Goal: Task Accomplishment & Management: Use online tool/utility

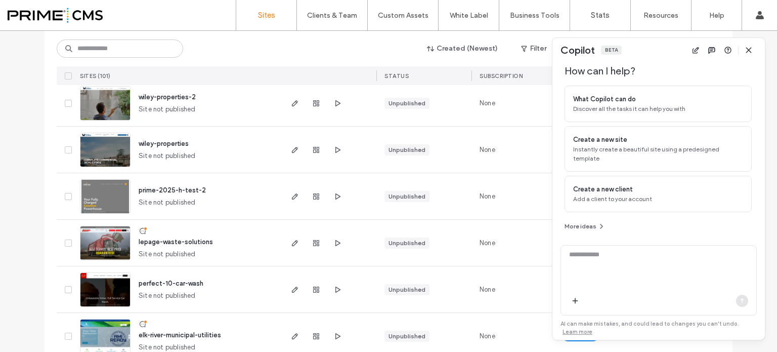
scroll to position [455, 0]
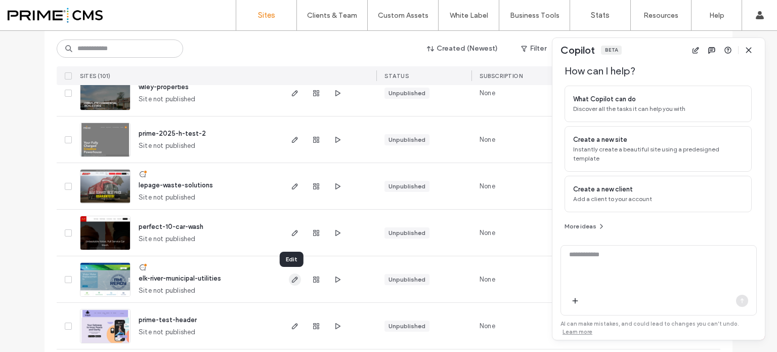
click at [291, 277] on icon "button" at bounding box center [295, 279] width 8 height 8
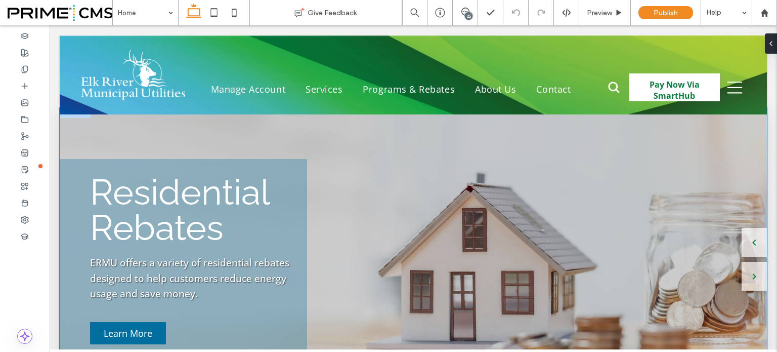
click at [473, 164] on div "Introducing SmartHub Manage your ERMU account from your computer, smartphone, o…" at bounding box center [413, 259] width 707 height 303
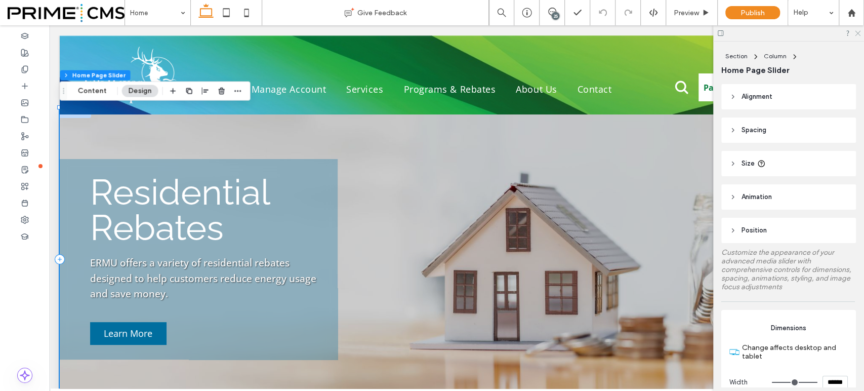
click at [777, 32] on use at bounding box center [858, 34] width 6 height 6
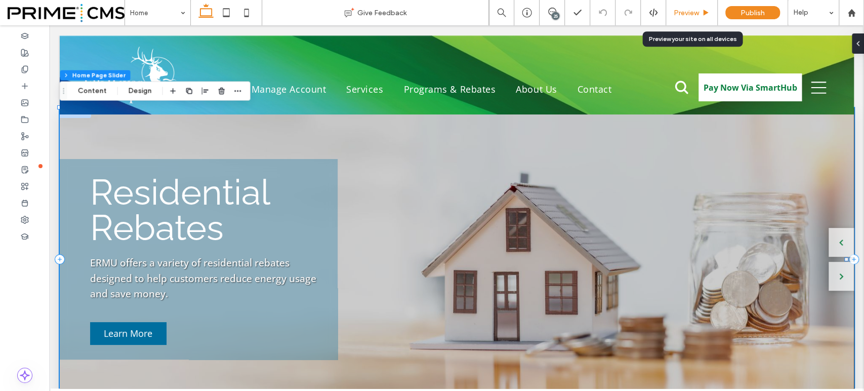
click at [683, 7] on div "Preview" at bounding box center [692, 12] width 52 height 25
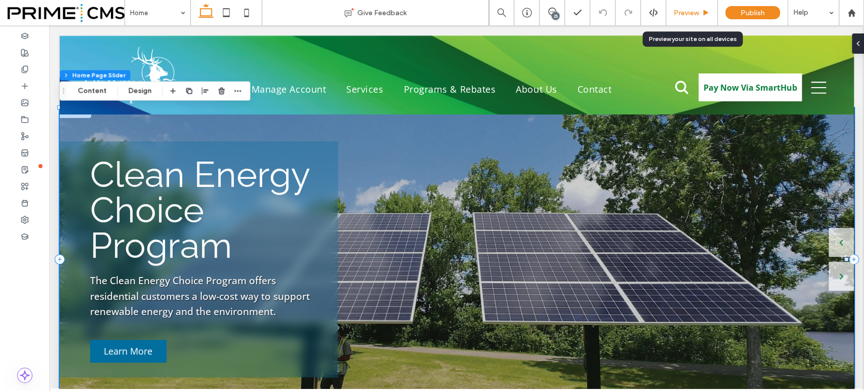
click at [703, 10] on icon at bounding box center [706, 13] width 8 height 8
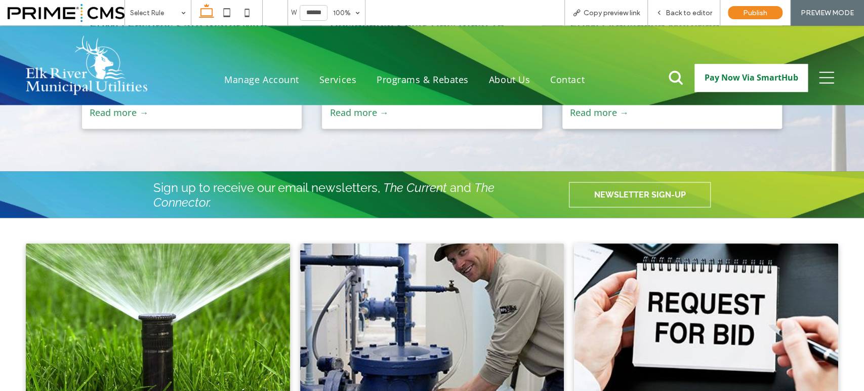
scroll to position [1293, 0]
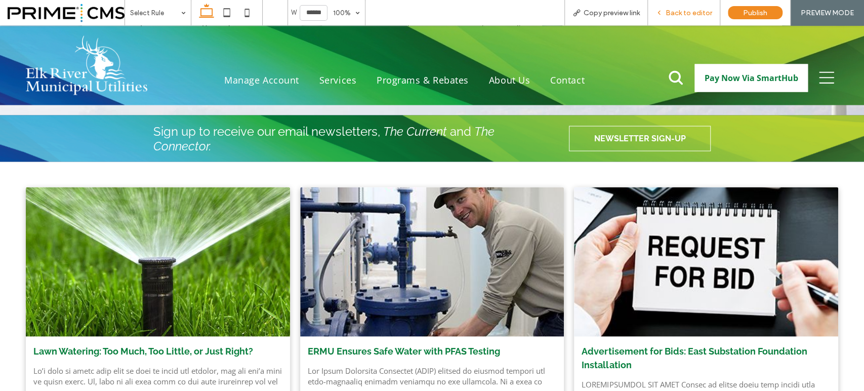
click at [674, 16] on span "Back to editor" at bounding box center [688, 13] width 47 height 9
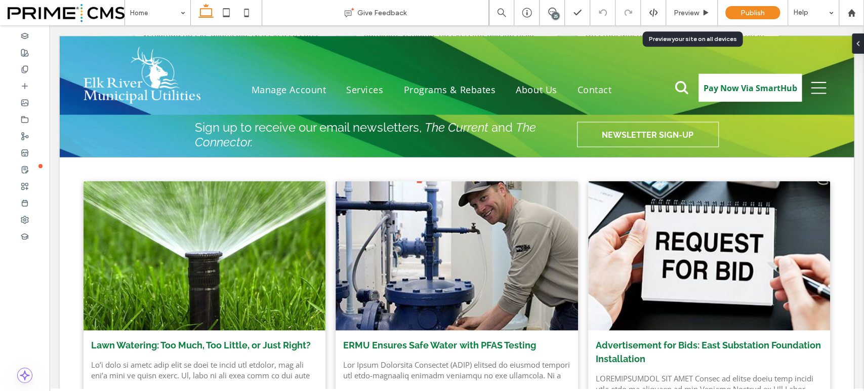
scroll to position [1293, 0]
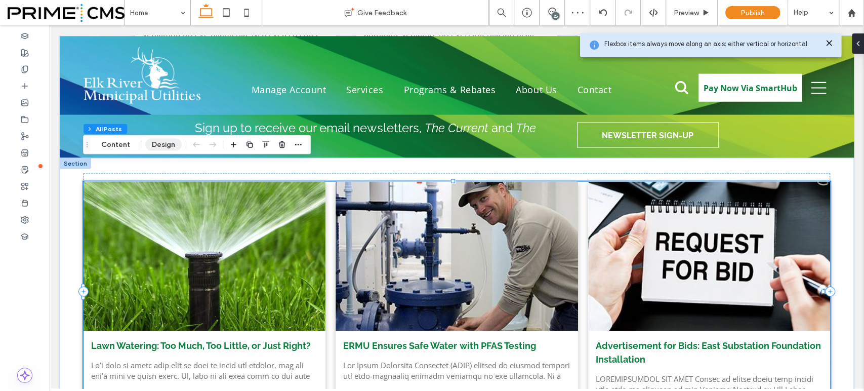
click at [161, 143] on button "Design" at bounding box center [163, 145] width 36 height 12
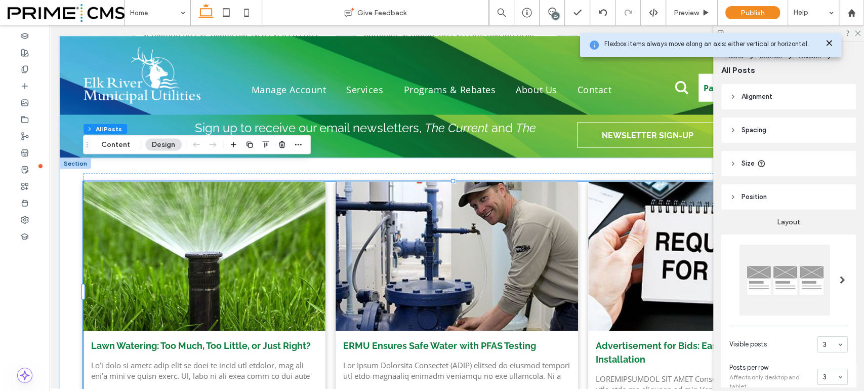
click at [777, 41] on icon at bounding box center [829, 43] width 8 height 8
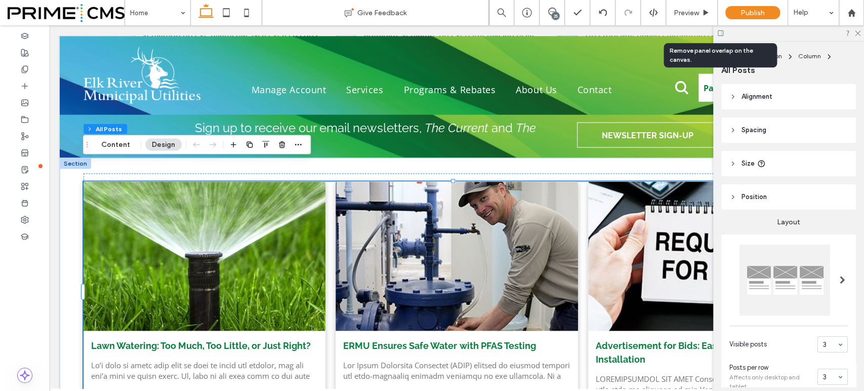
click at [720, 31] on icon at bounding box center [720, 33] width 8 height 8
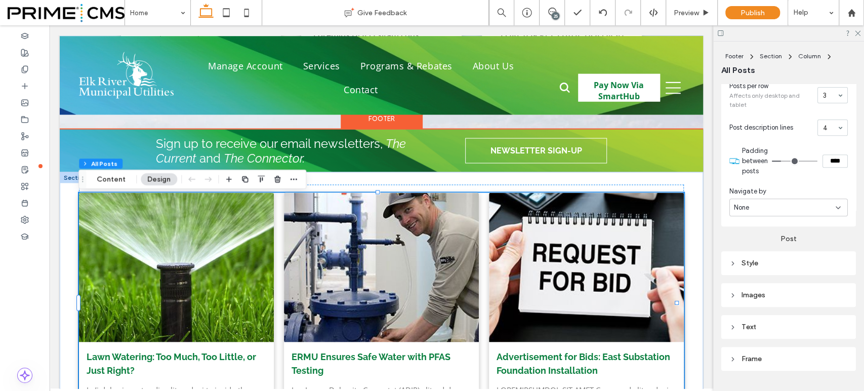
scroll to position [305, 0]
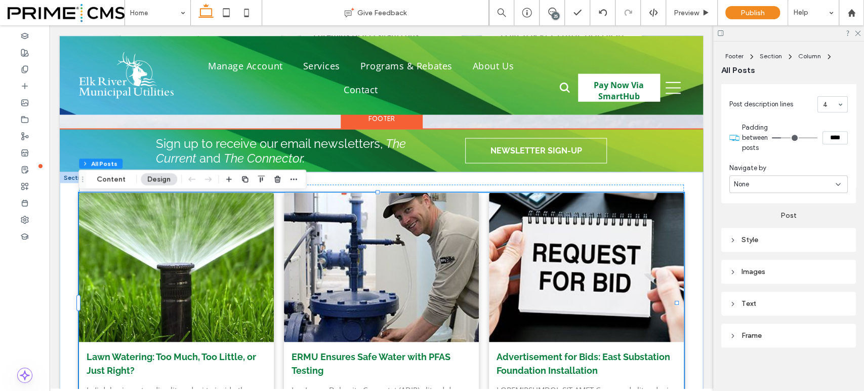
click at [754, 262] on div "Images" at bounding box center [788, 272] width 135 height 24
click at [758, 275] on div "Images" at bounding box center [788, 272] width 118 height 14
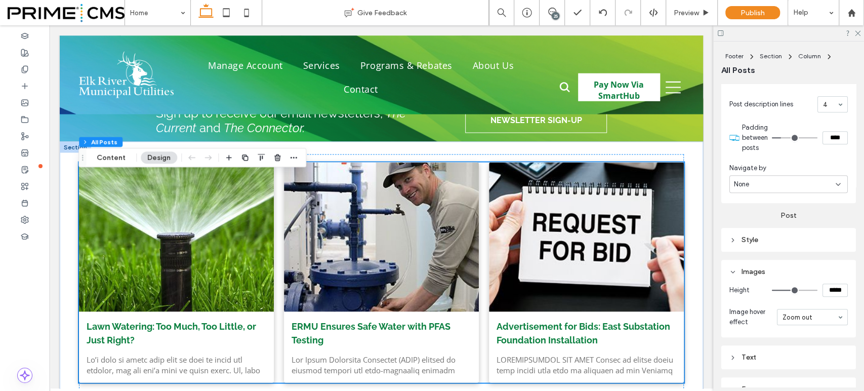
scroll to position [1349, 0]
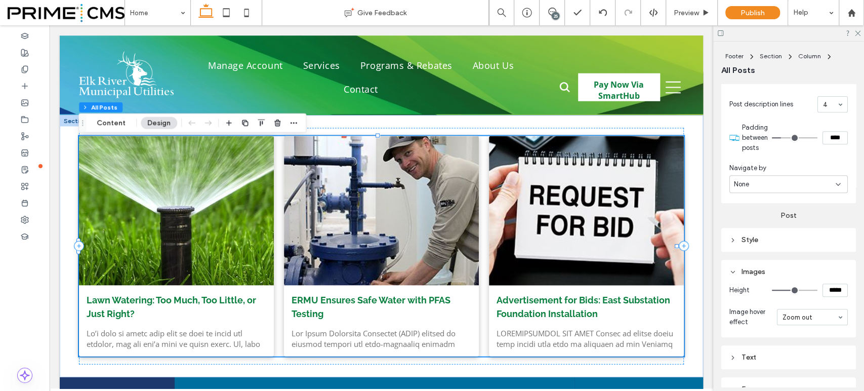
click at [498, 233] on div at bounding box center [586, 211] width 206 height 158
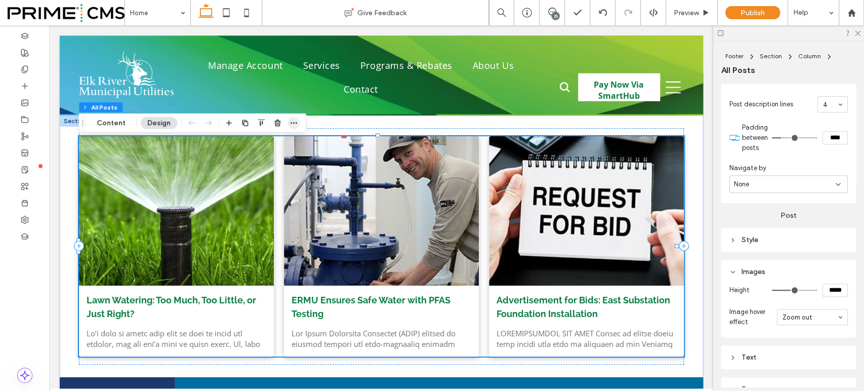
click at [294, 127] on span "button" at bounding box center [293, 123] width 12 height 12
click at [121, 123] on button "Content" at bounding box center [111, 123] width 42 height 12
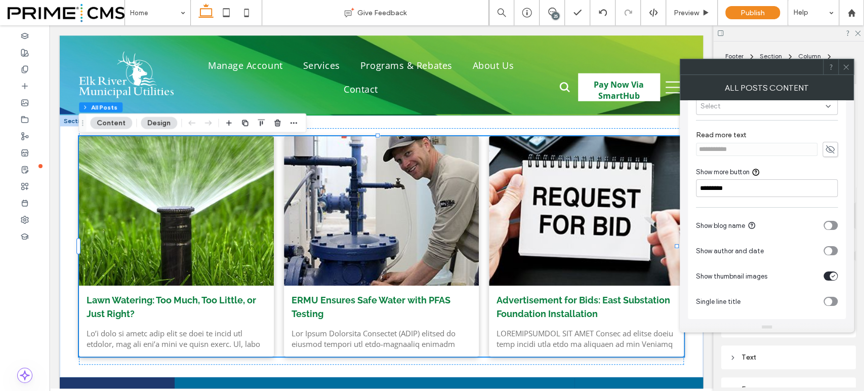
scroll to position [62, 0]
click at [777, 274] on icon "toggle" at bounding box center [832, 275] width 3 height 2
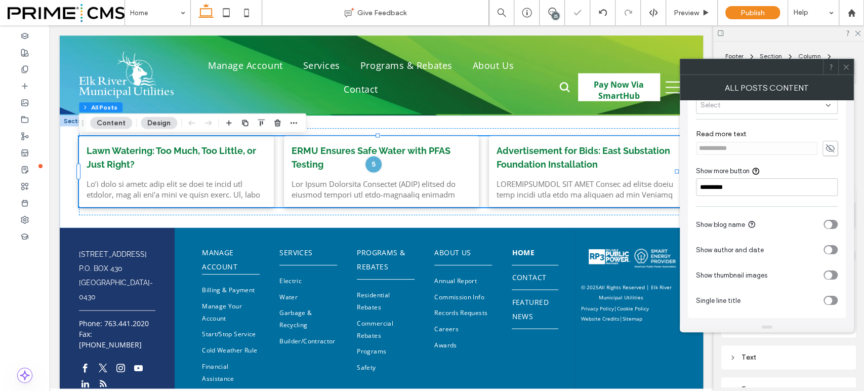
scroll to position [273, 0]
click at [777, 66] on use at bounding box center [845, 66] width 5 height 5
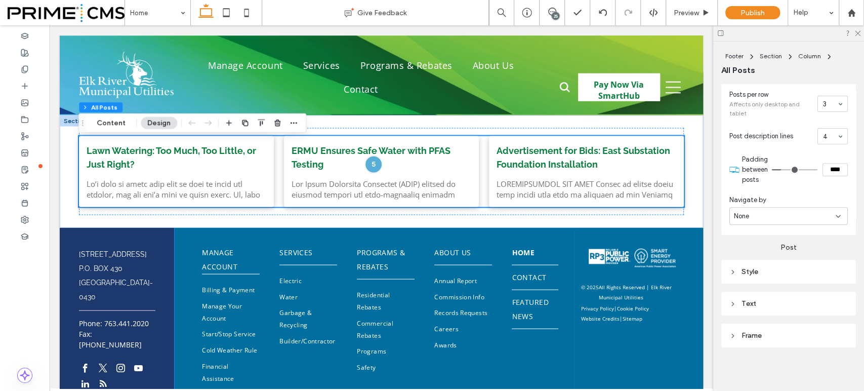
scroll to position [1293, 0]
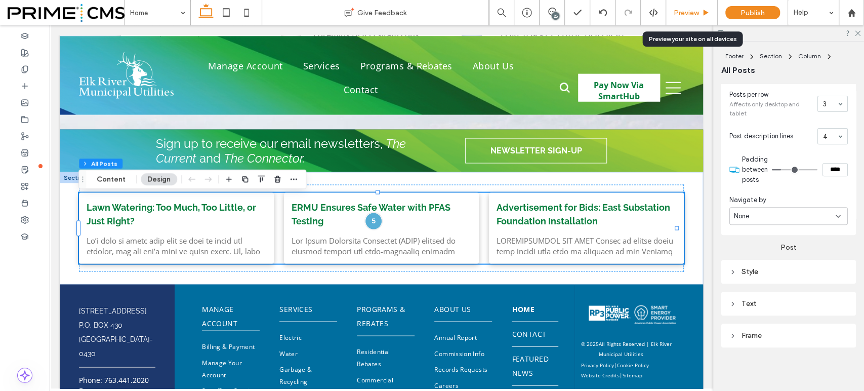
click at [687, 10] on span "Preview" at bounding box center [685, 13] width 25 height 9
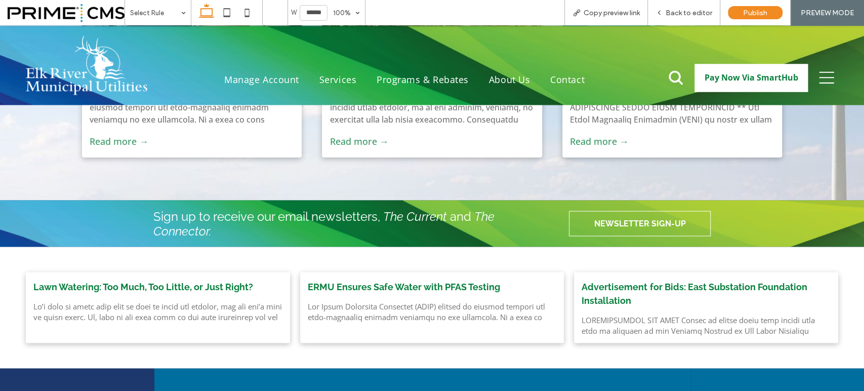
scroll to position [1152, 0]
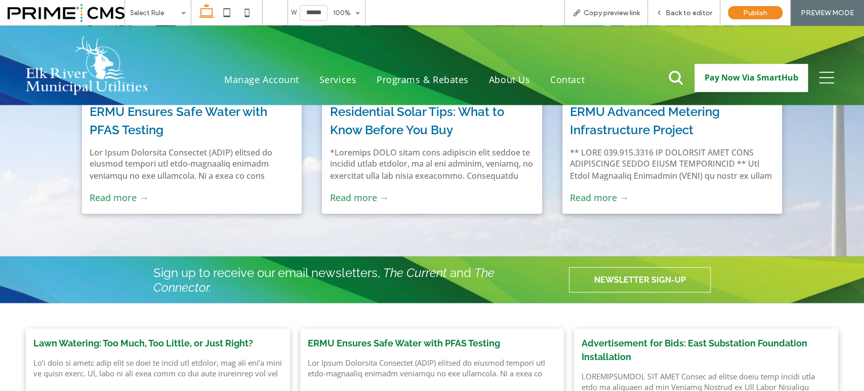
click at [543, 209] on div "Featured News ERMU Ensures Safe Water with PFAS Testing July 30, 2025 Read more…" at bounding box center [432, 61] width 864 height 389
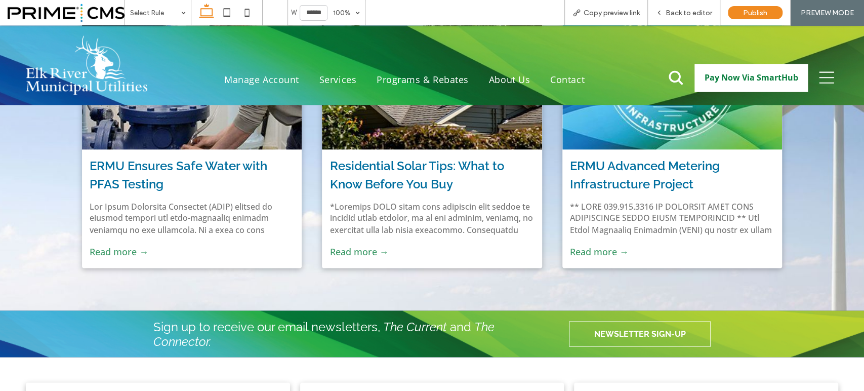
scroll to position [1096, 0]
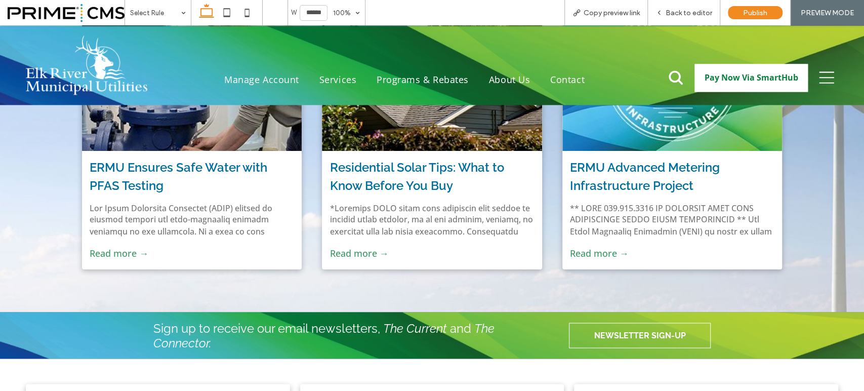
click at [777, 72] on icon at bounding box center [826, 78] width 15 height 12
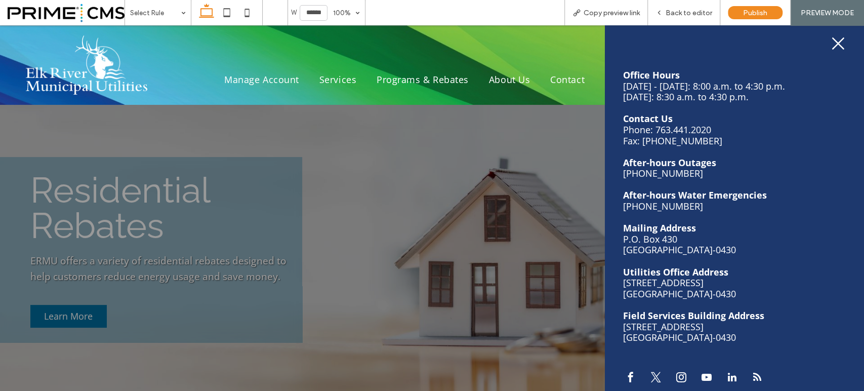
scroll to position [0, 0]
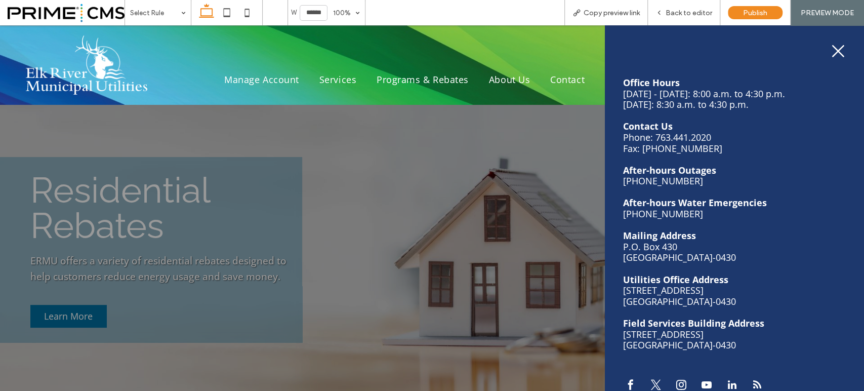
click at [777, 51] on icon at bounding box center [838, 51] width 12 height 12
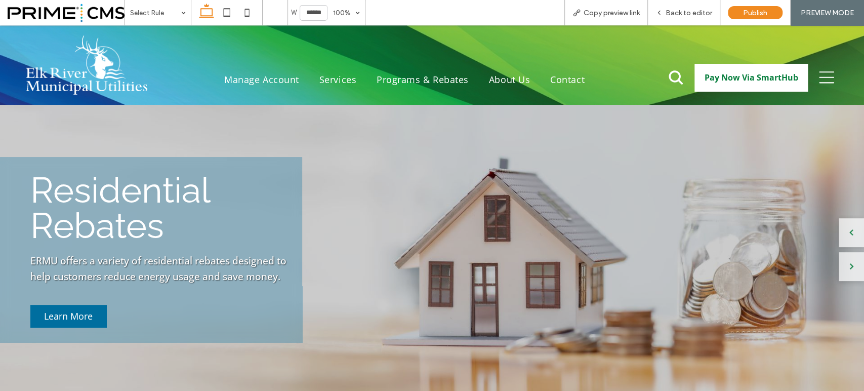
scroll to position [1096, 0]
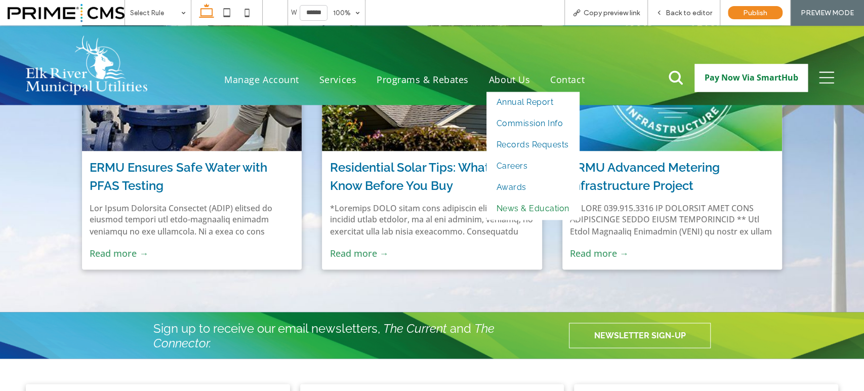
click at [525, 208] on span "News & Education" at bounding box center [532, 208] width 73 height 16
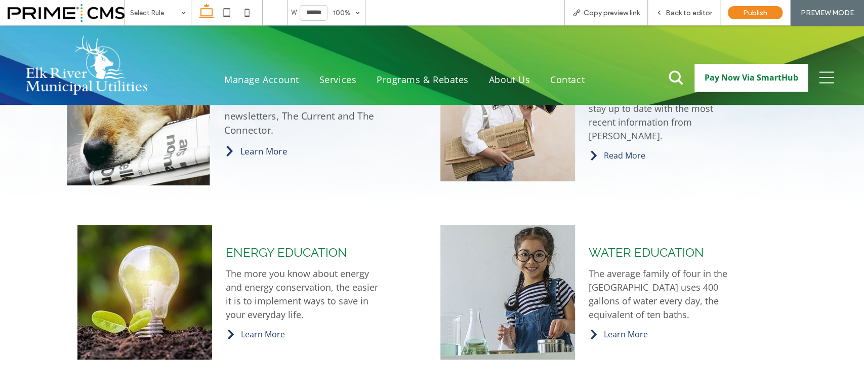
scroll to position [337, 0]
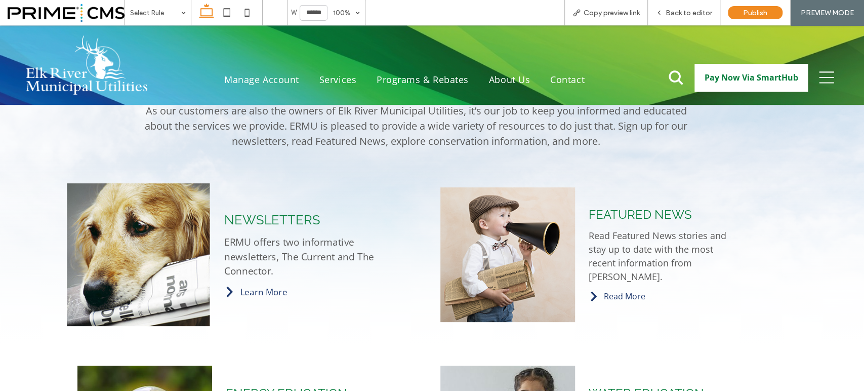
click at [278, 215] on span "Newsletters" at bounding box center [272, 219] width 96 height 16
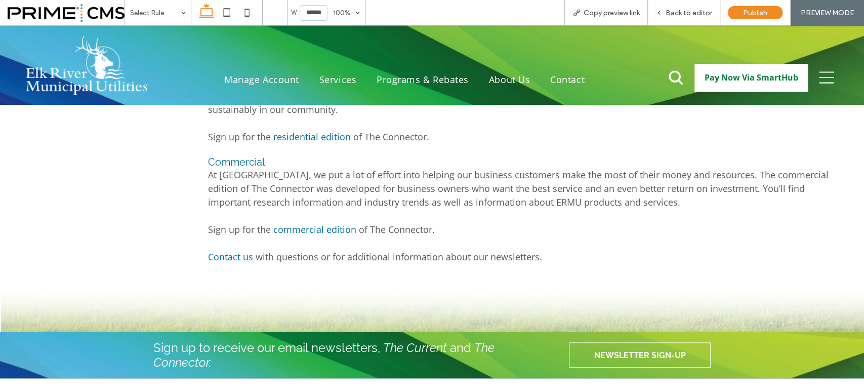
scroll to position [562, 0]
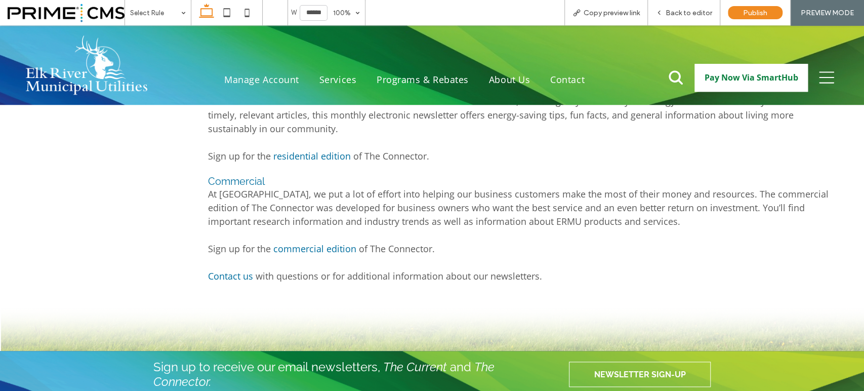
click at [33, 75] on img at bounding box center [86, 64] width 121 height 59
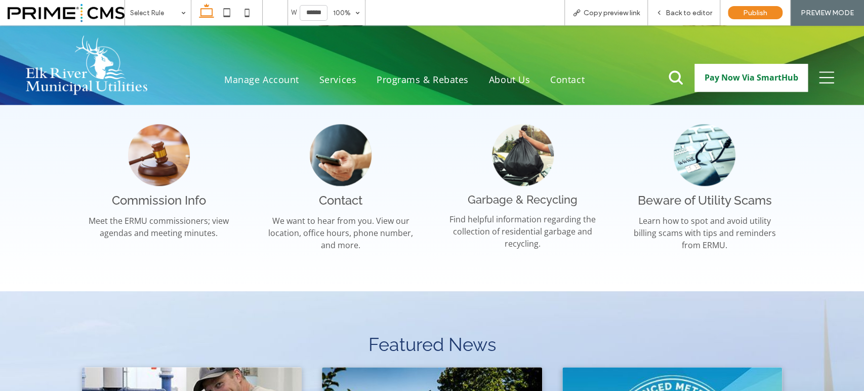
scroll to position [702, 0]
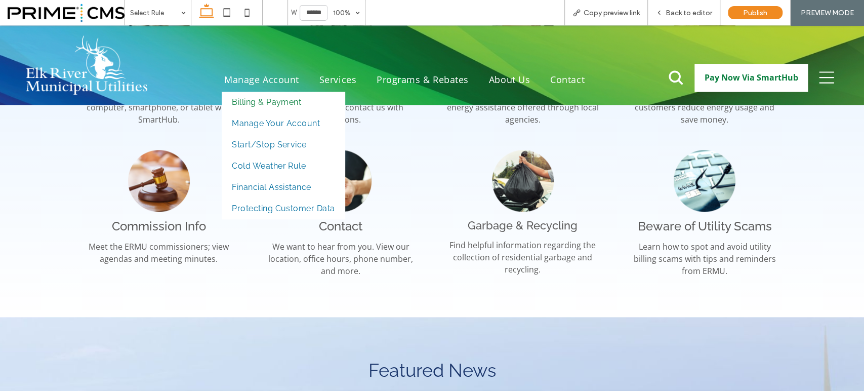
click at [265, 99] on span "Billing & Payment" at bounding box center [266, 102] width 69 height 16
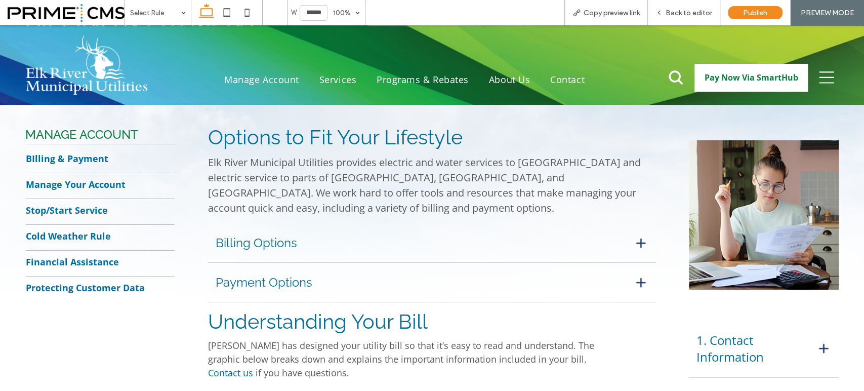
scroll to position [225, 0]
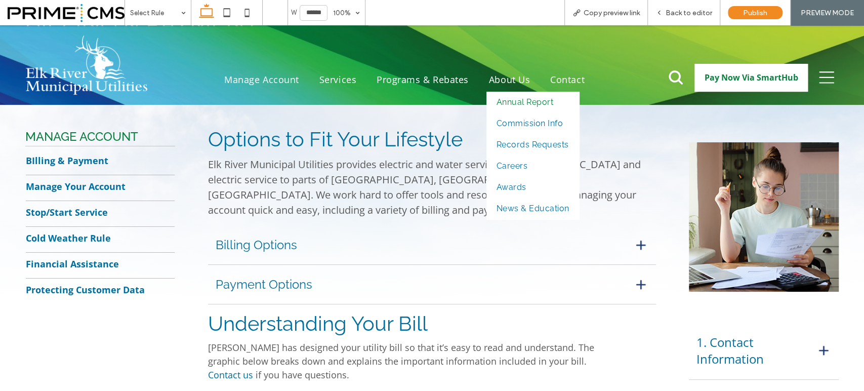
drag, startPoint x: 500, startPoint y: 100, endPoint x: 500, endPoint y: 124, distance: 24.3
click at [500, 100] on span "Annual Report" at bounding box center [524, 102] width 57 height 16
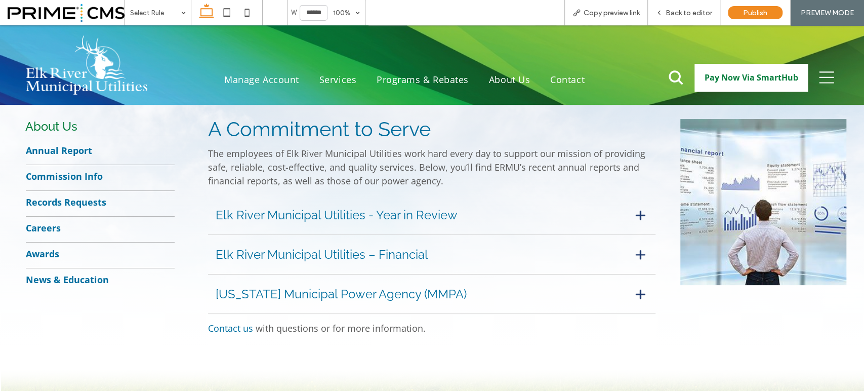
scroll to position [237, 0]
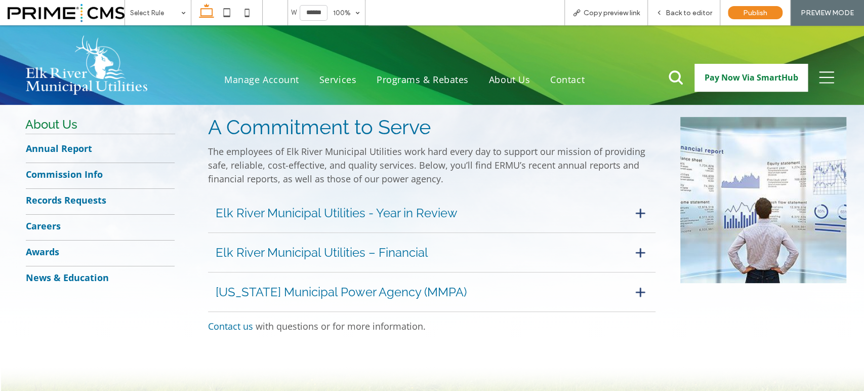
click at [612, 212] on div "Elk River Municipal Utilities - Year in Review" at bounding box center [432, 212] width 448 height 39
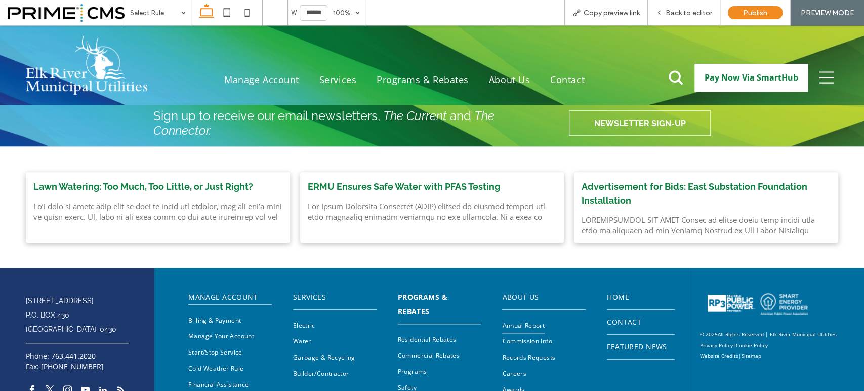
scroll to position [634, 0]
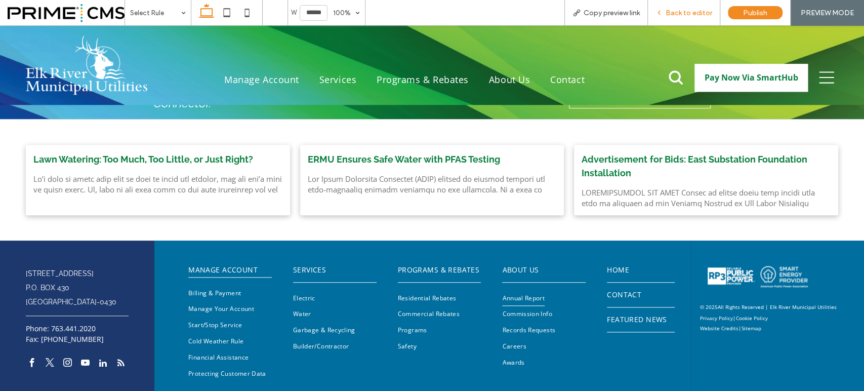
click at [668, 10] on span "Back to editor" at bounding box center [688, 13] width 47 height 9
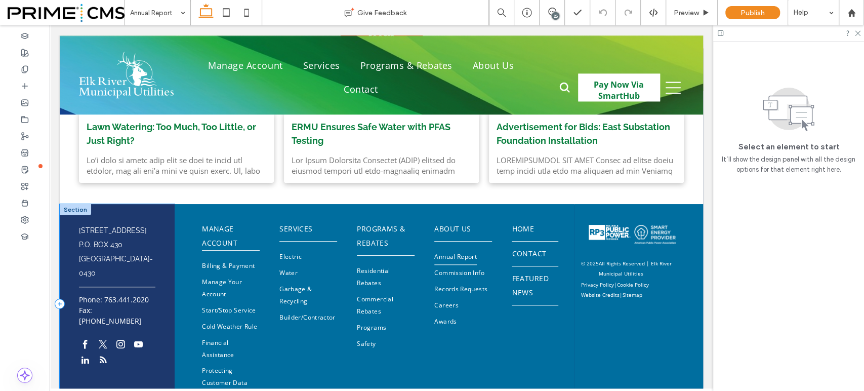
scroll to position [656, 0]
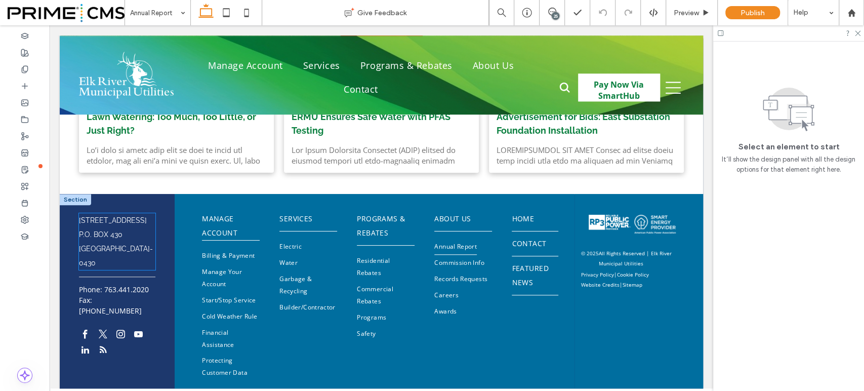
click at [113, 234] on h6 "13069 Orono Parkway P.O. Box 430 Elk River, MN 55330-0430" at bounding box center [117, 241] width 76 height 57
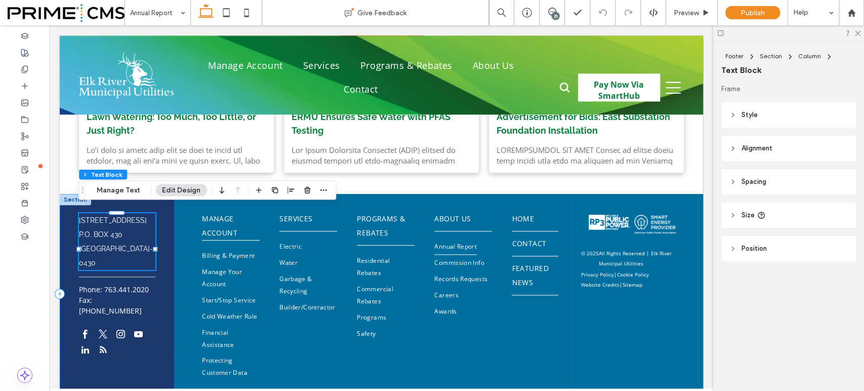
click at [113, 234] on h6 "13069 Orono Parkway P.O. Box 430 Elk River, MN 55330-0430" at bounding box center [117, 241] width 76 height 57
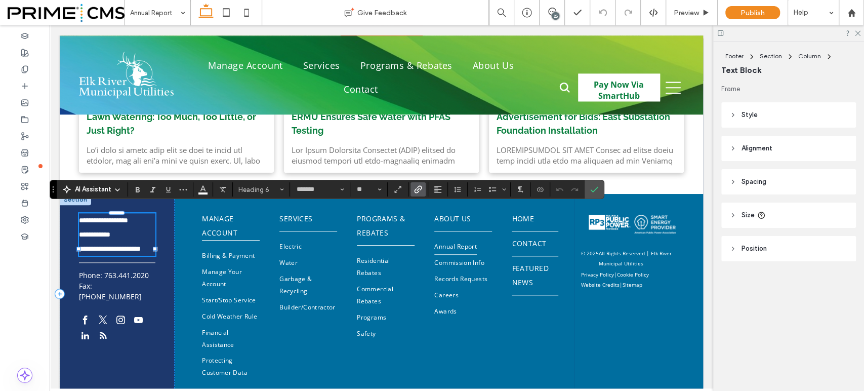
type input "*******"
type input "**"
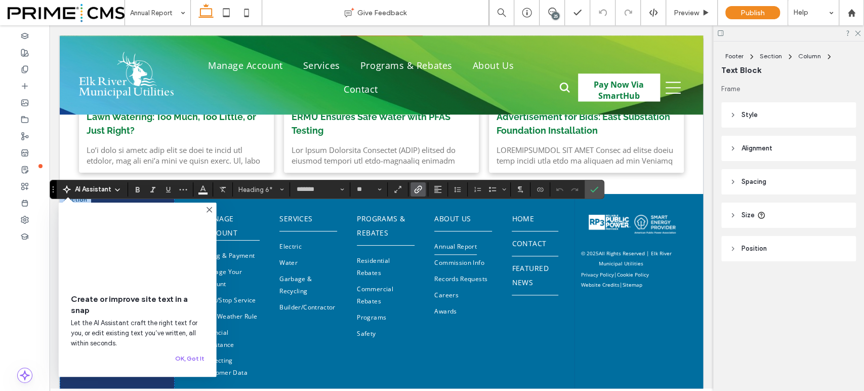
click at [209, 206] on icon at bounding box center [209, 209] width 8 height 8
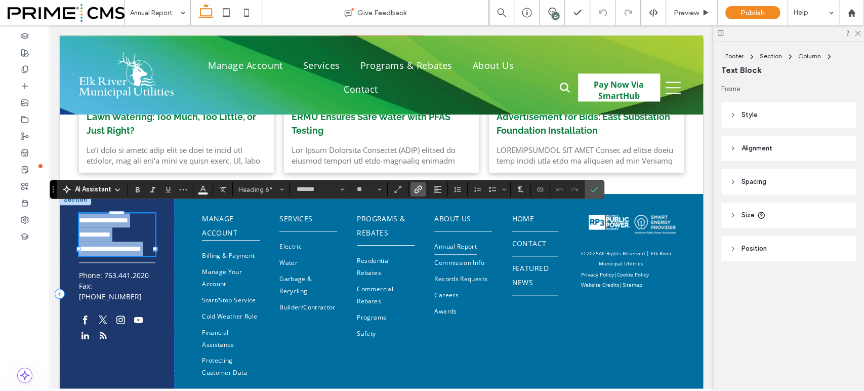
click at [86, 217] on link "**********" at bounding box center [103, 220] width 49 height 7
click at [125, 280] on link "763.441.2020" at bounding box center [126, 275] width 45 height 10
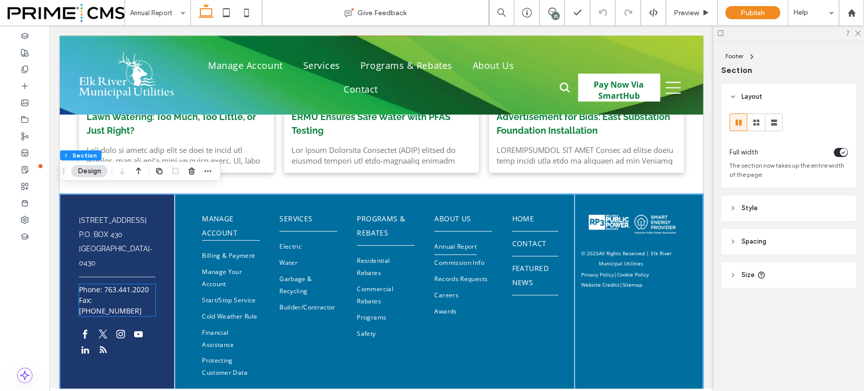
click at [130, 294] on link "763.441.2020" at bounding box center [126, 289] width 45 height 10
click at [130, 295] on div "Phone: 763.441.2020 Fax: 763.441.8099" at bounding box center [117, 300] width 76 height 32
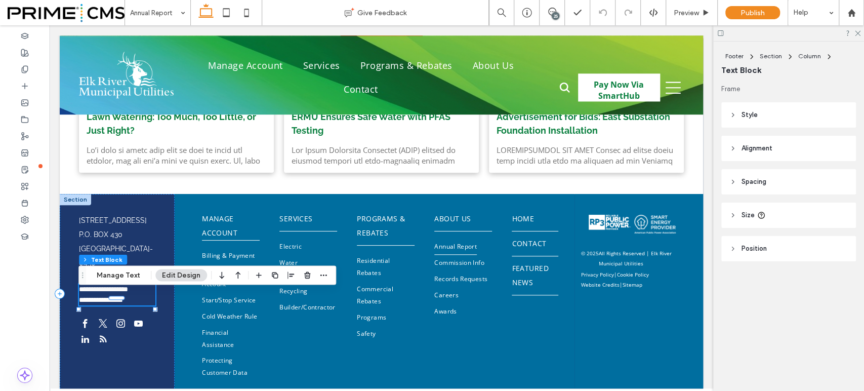
click at [128, 292] on link "**********" at bounding box center [112, 288] width 31 height 7
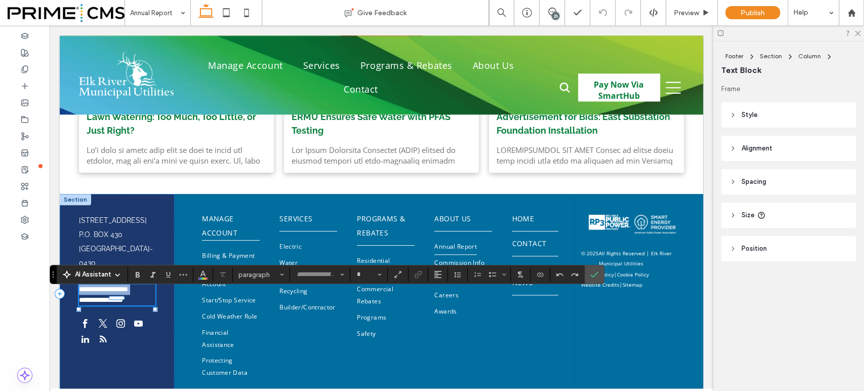
type input "*********"
type input "**"
click at [128, 292] on link "**********" at bounding box center [112, 288] width 31 height 7
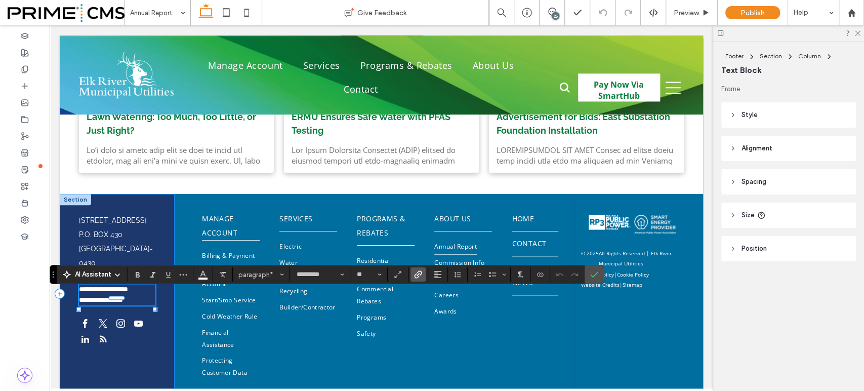
click at [104, 201] on div "**********" at bounding box center [117, 294] width 115 height 200
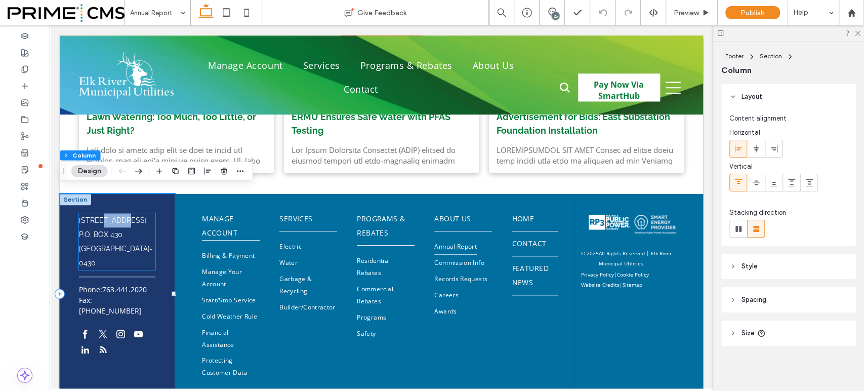
click at [106, 224] on link "[STREET_ADDRESS]" at bounding box center [113, 220] width 68 height 8
click at [106, 226] on div "13069 Orono Parkway P.O. Box 430 Elk River, MN 55330-0430" at bounding box center [117, 241] width 76 height 57
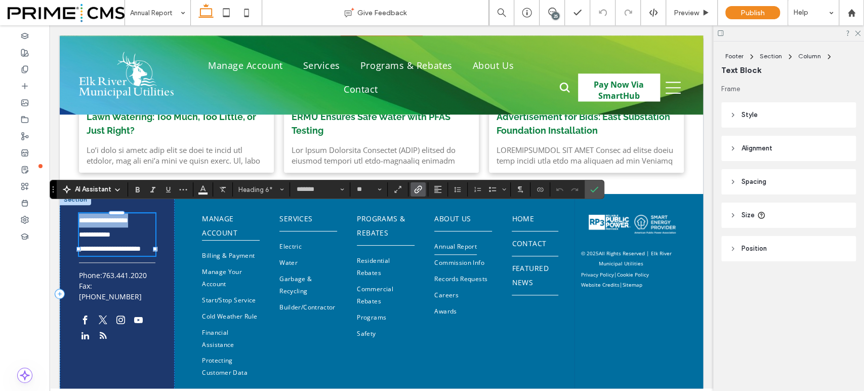
click at [106, 224] on link "**********" at bounding box center [103, 220] width 49 height 7
click at [109, 233] on h6 "**********" at bounding box center [117, 234] width 76 height 42
click at [89, 223] on link "**********" at bounding box center [103, 220] width 49 height 7
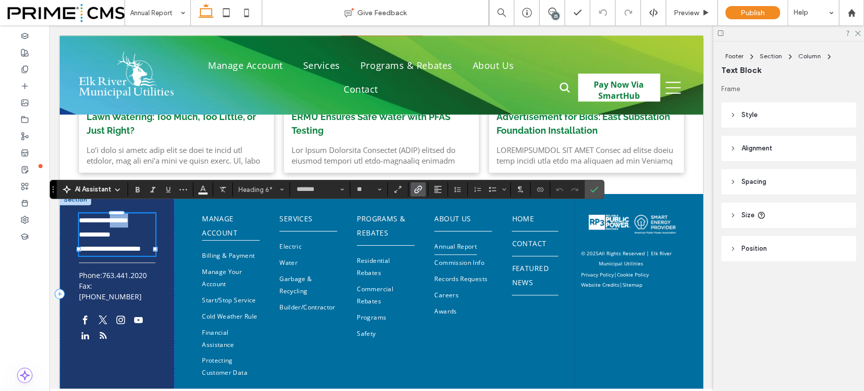
click at [89, 223] on h6 "**********" at bounding box center [117, 234] width 76 height 42
click at [89, 222] on h6 "**********" at bounding box center [117, 234] width 76 height 42
drag, startPoint x: 109, startPoint y: 276, endPoint x: 158, endPoint y: 217, distance: 76.8
click at [73, 205] on div "**********" at bounding box center [117, 294] width 115 height 200
click at [321, 193] on input "*******" at bounding box center [316, 189] width 43 height 8
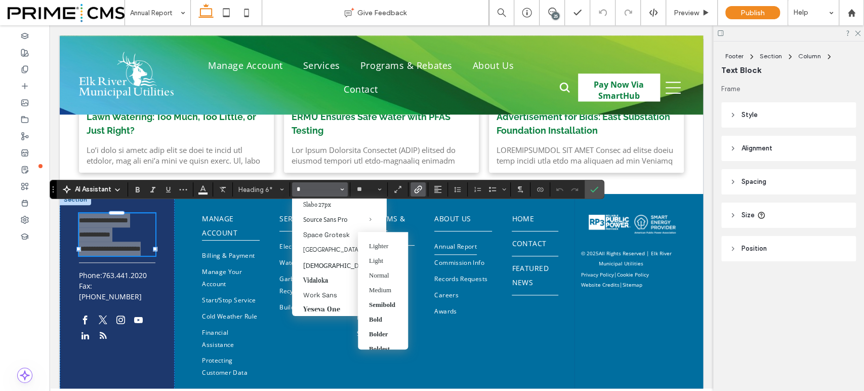
scroll to position [227, 0]
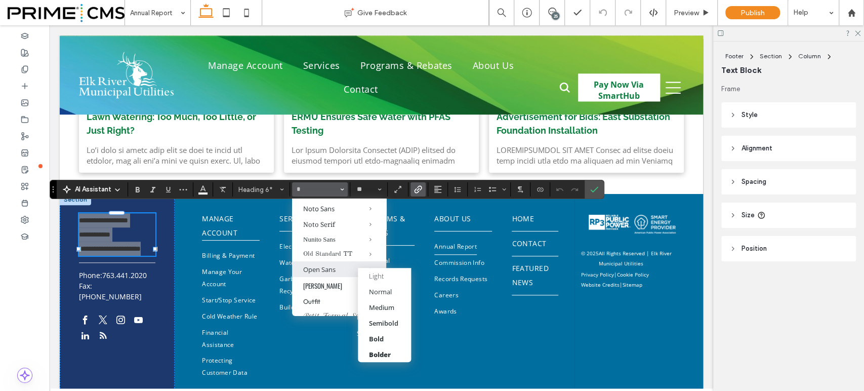
click at [324, 274] on div "Open Sans" at bounding box center [339, 269] width 72 height 9
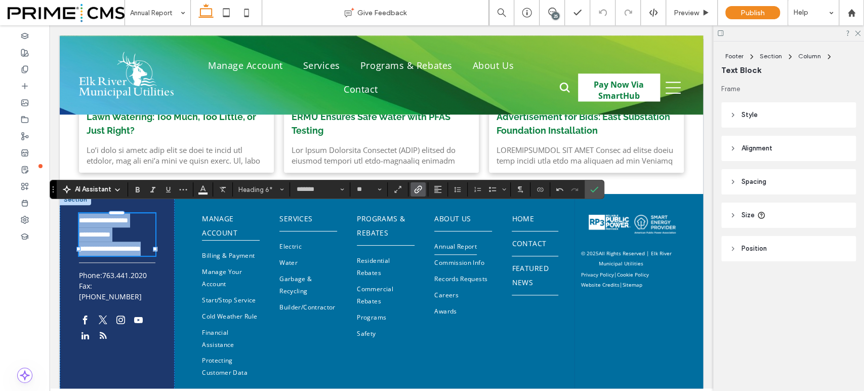
type input "*********"
click at [140, 255] on h6 "**********" at bounding box center [117, 234] width 76 height 42
click at [141, 351] on div "**********" at bounding box center [117, 294] width 115 height 200
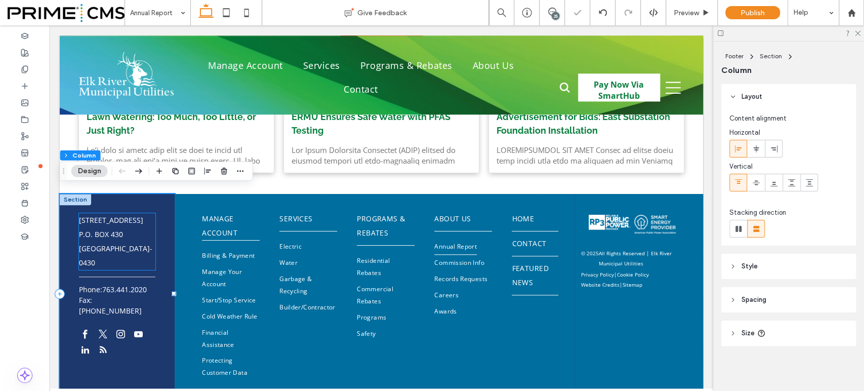
click at [143, 235] on div "13069 Orono Parkway P.O. Box 430 Elk River, MN 55330-0430" at bounding box center [117, 241] width 76 height 57
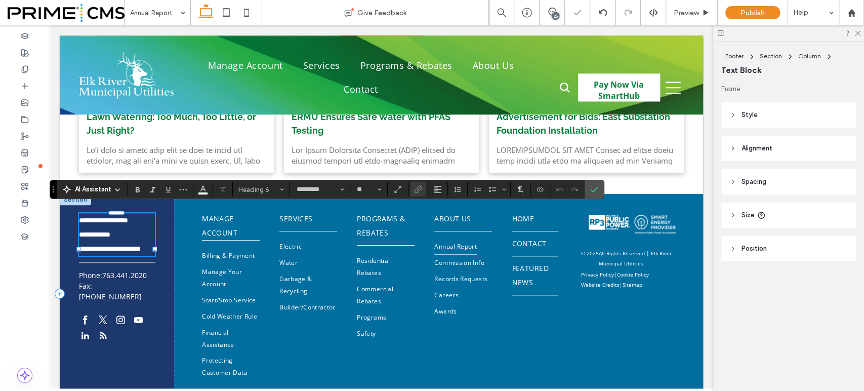
click at [143, 236] on h6 "**********" at bounding box center [116, 234] width 75 height 42
type input "*********"
click at [143, 236] on h6 "**********" at bounding box center [116, 234] width 75 height 42
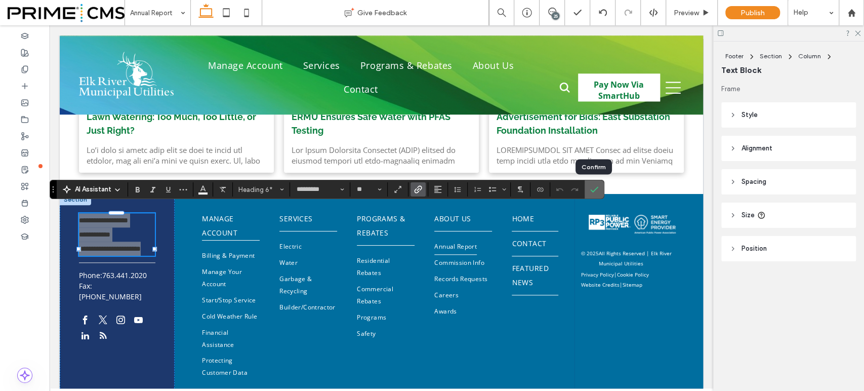
click at [590, 190] on icon "Confirm" at bounding box center [594, 189] width 8 height 8
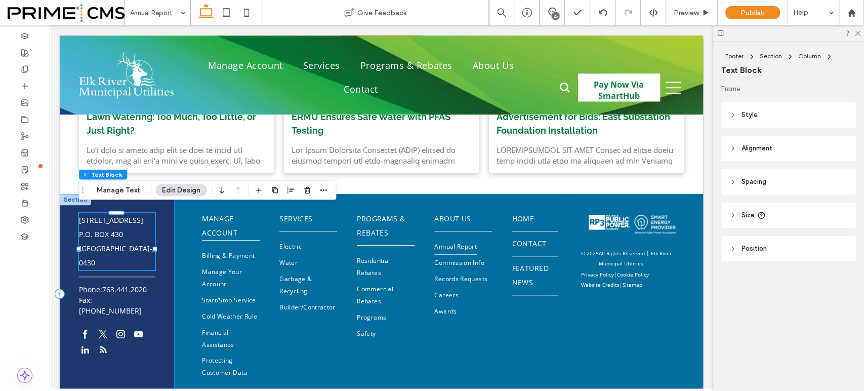
click at [87, 351] on div "13069 Orono Parkway P.O. Box 430 Elk River, MN 55330-0430 Phone: 763.441.2020 F…" at bounding box center [117, 294] width 115 height 200
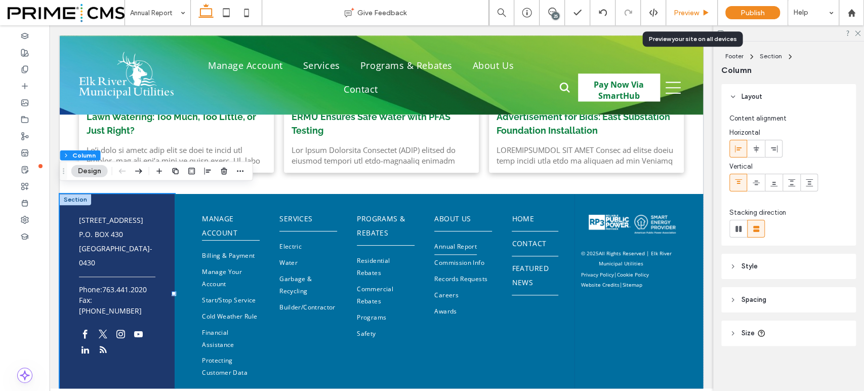
click at [687, 11] on span "Preview" at bounding box center [685, 13] width 25 height 9
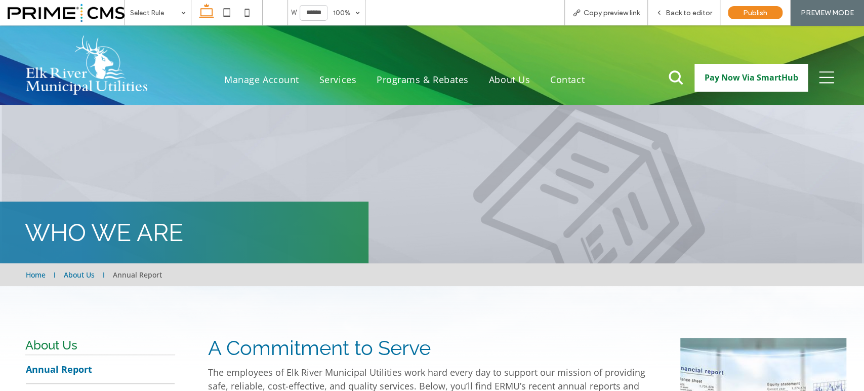
scroll to position [72, 0]
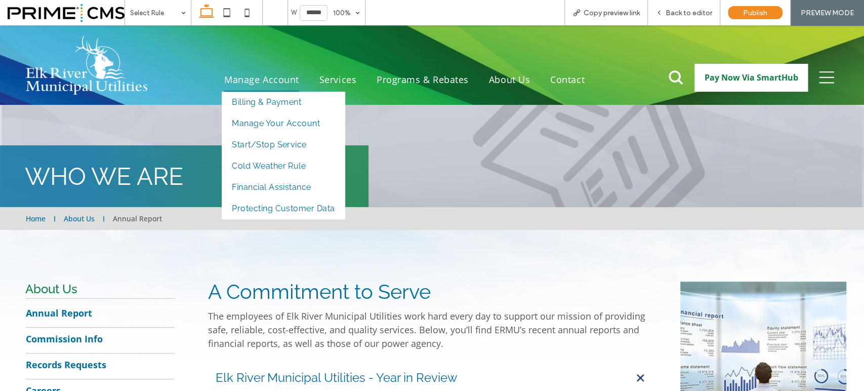
click at [258, 73] on span "Manage Account" at bounding box center [261, 80] width 75 height 24
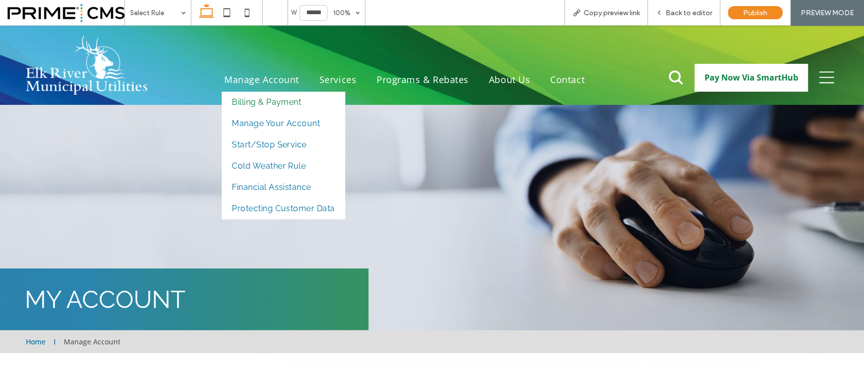
click at [259, 104] on span "Billing & Payment" at bounding box center [266, 102] width 69 height 16
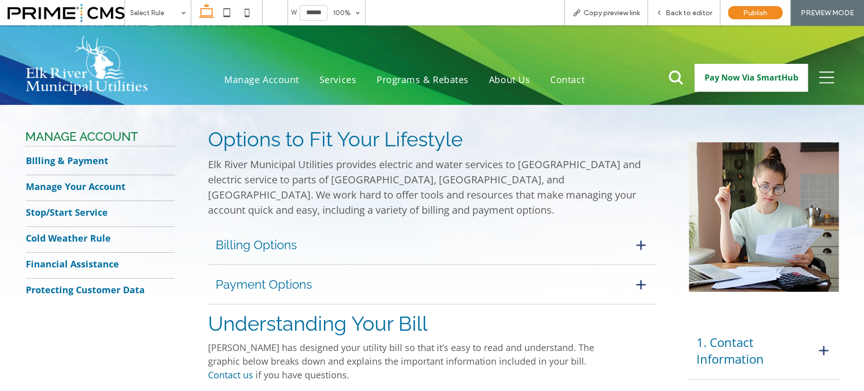
scroll to position [281, 0]
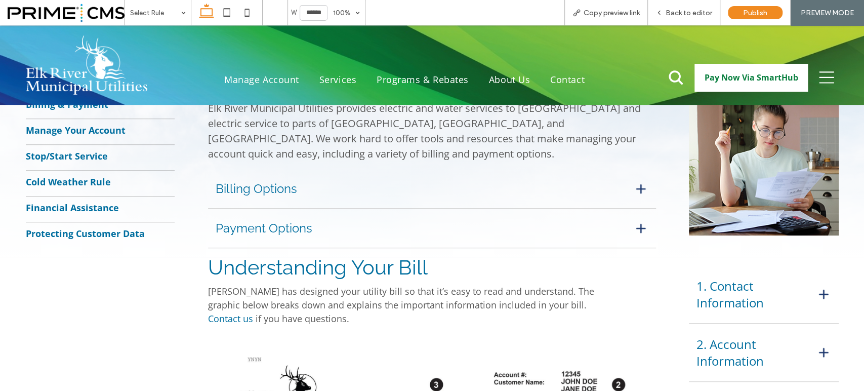
click at [727, 287] on h3 "1. Contact Information" at bounding box center [747, 293] width 103 height 33
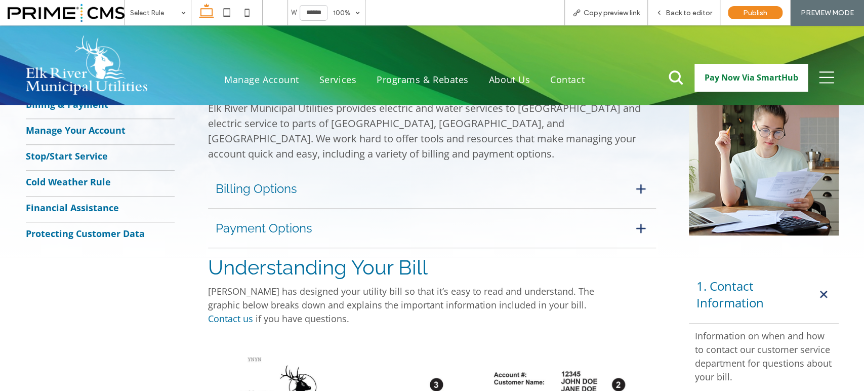
click at [727, 287] on h3 "1. Contact Information" at bounding box center [747, 293] width 103 height 33
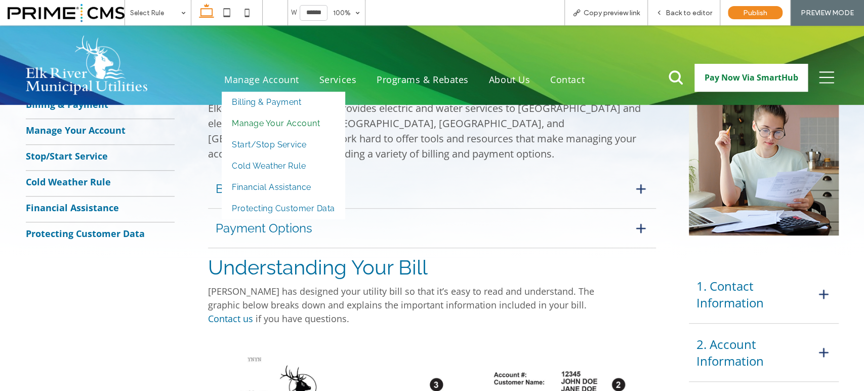
click at [275, 124] on span "Manage Your Account" at bounding box center [276, 123] width 88 height 16
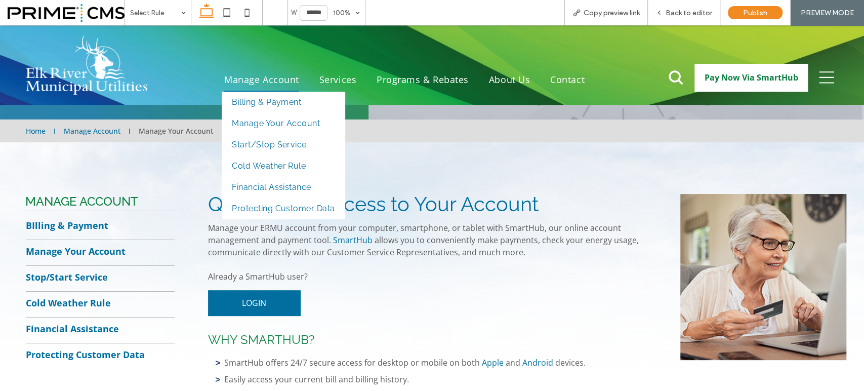
scroll to position [112, 0]
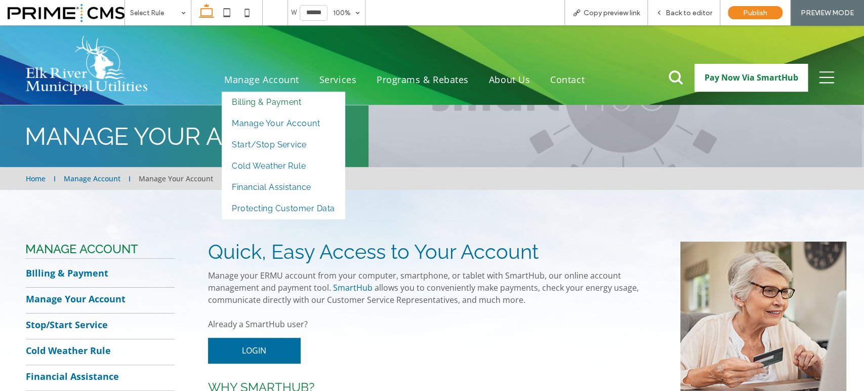
click at [240, 100] on span "Billing & Payment" at bounding box center [266, 102] width 69 height 16
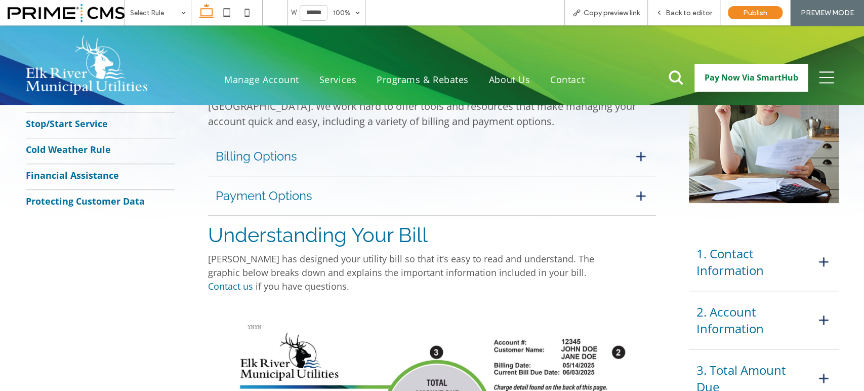
scroll to position [281, 0]
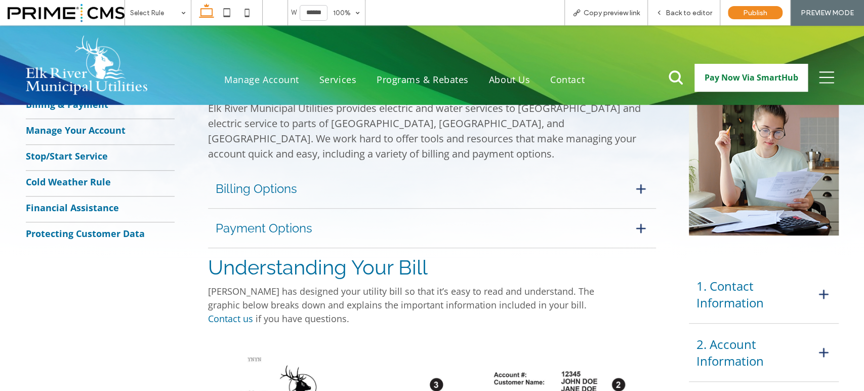
click at [471, 224] on h3 "Payment Options" at bounding box center [417, 228] width 402 height 15
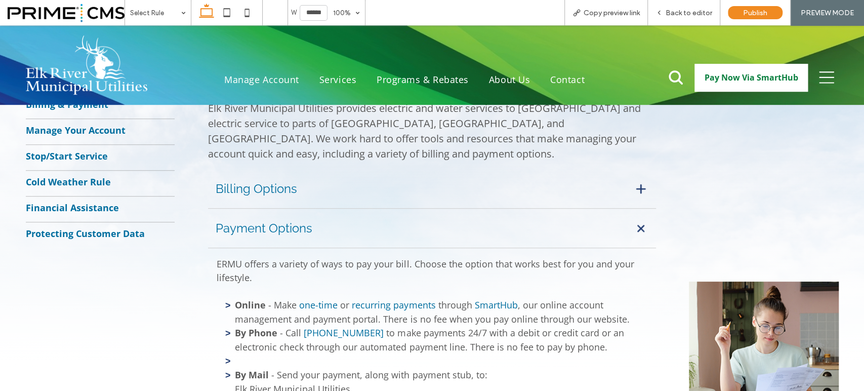
click at [471, 221] on h3 "Payment Options" at bounding box center [417, 228] width 402 height 15
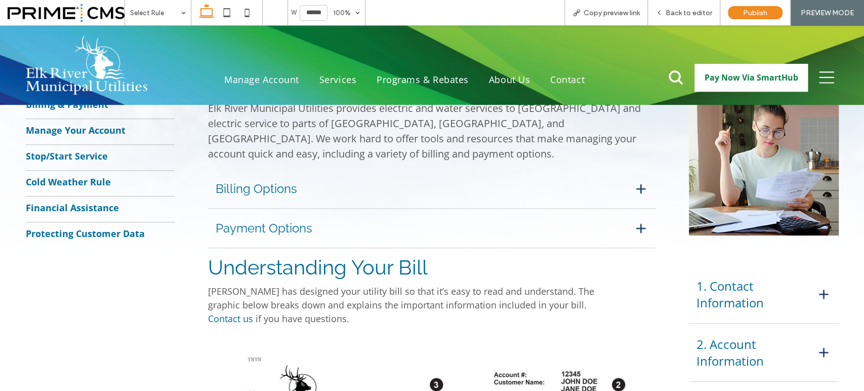
click at [515, 224] on h3 "Payment Options" at bounding box center [417, 228] width 402 height 15
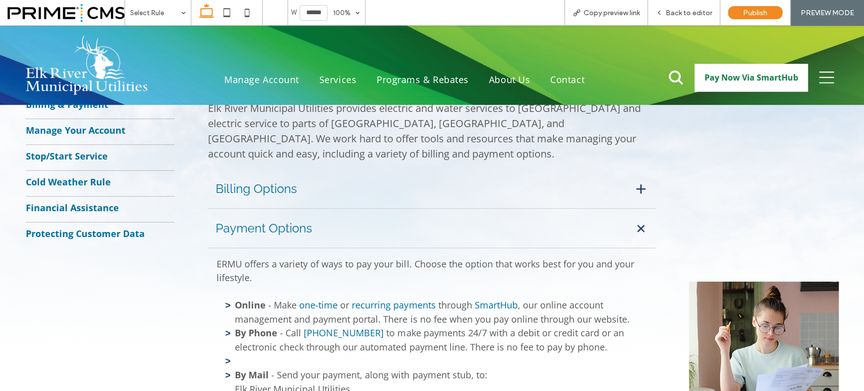
click at [496, 218] on div "Payment Options" at bounding box center [432, 227] width 448 height 39
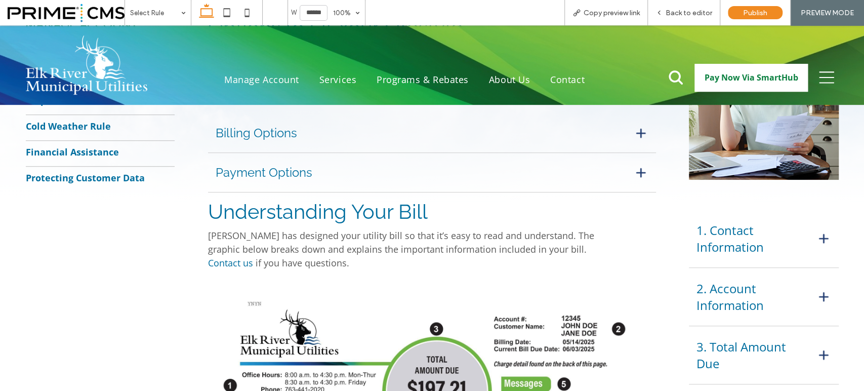
scroll to position [506, 0]
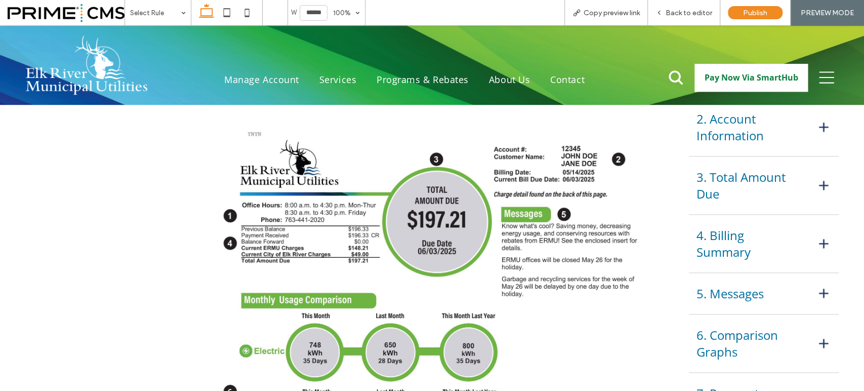
click at [729, 230] on h3 "4. Billing Summary" at bounding box center [747, 243] width 103 height 33
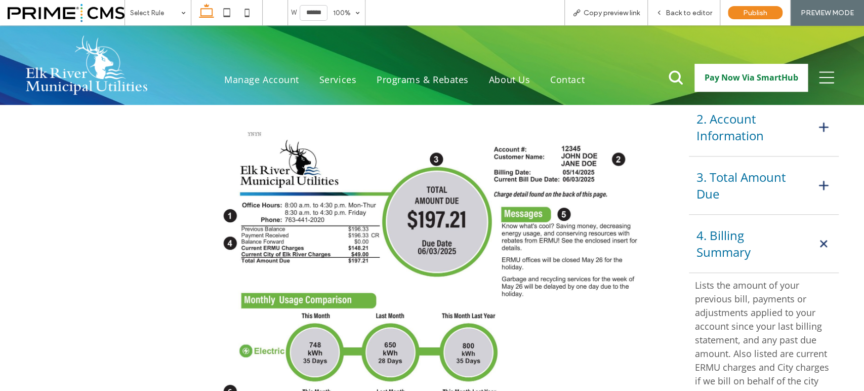
click at [772, 232] on h3 "4. Billing Summary" at bounding box center [747, 243] width 103 height 33
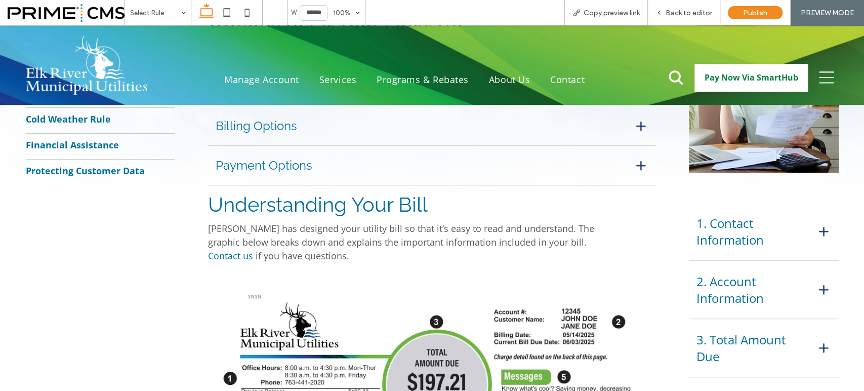
scroll to position [337, 0]
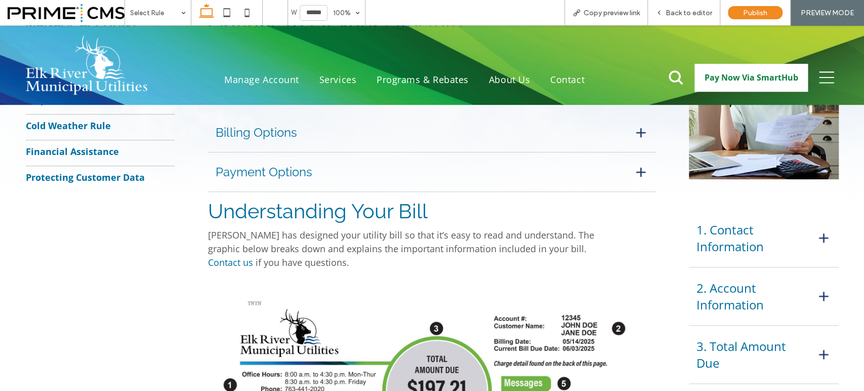
click at [385, 129] on h3 "Billing Options" at bounding box center [417, 132] width 402 height 15
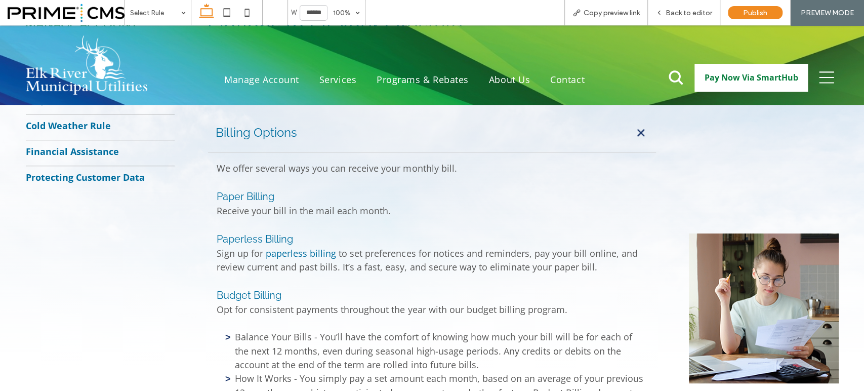
click at [479, 134] on h3 "Billing Options" at bounding box center [417, 132] width 402 height 15
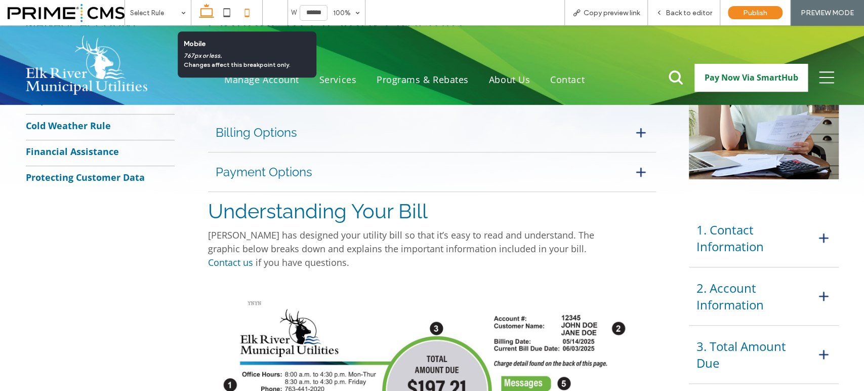
click at [247, 11] on icon at bounding box center [247, 13] width 20 height 20
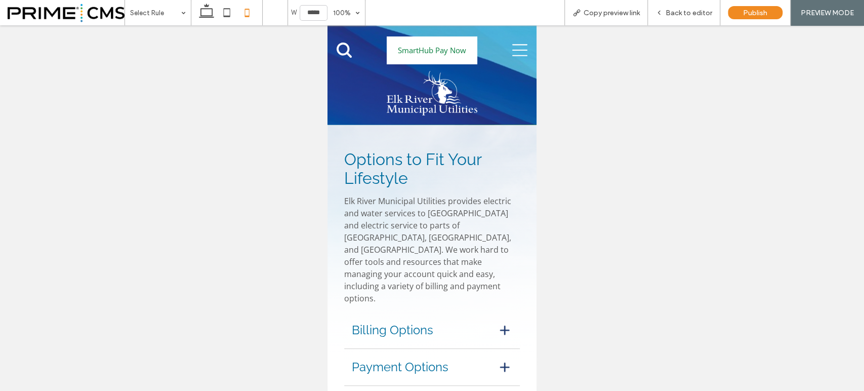
scroll to position [0, 0]
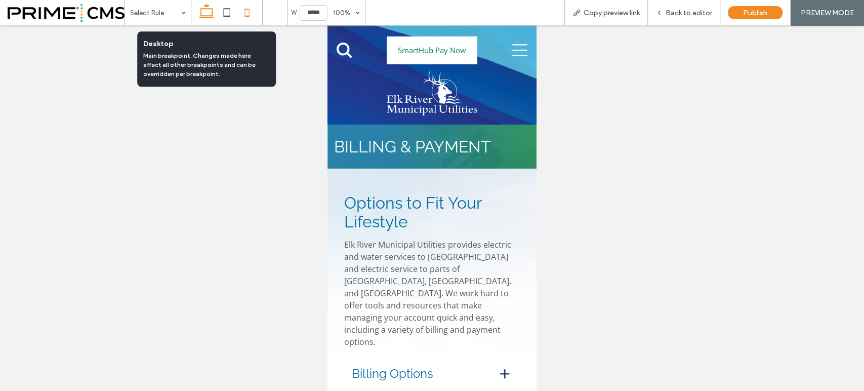
click at [206, 11] on icon at bounding box center [206, 13] width 20 height 20
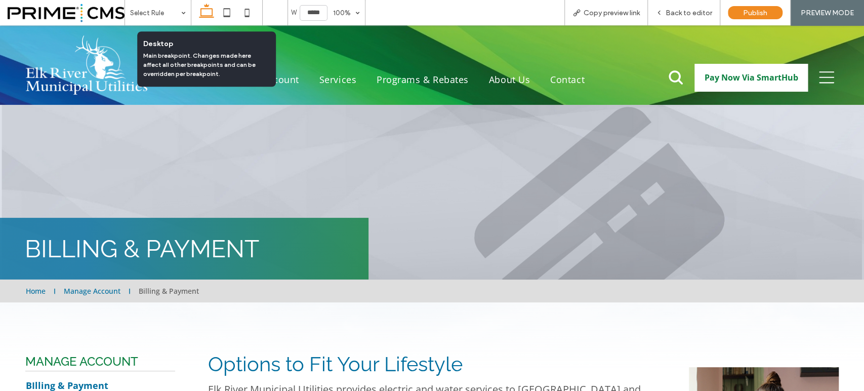
type input "******"
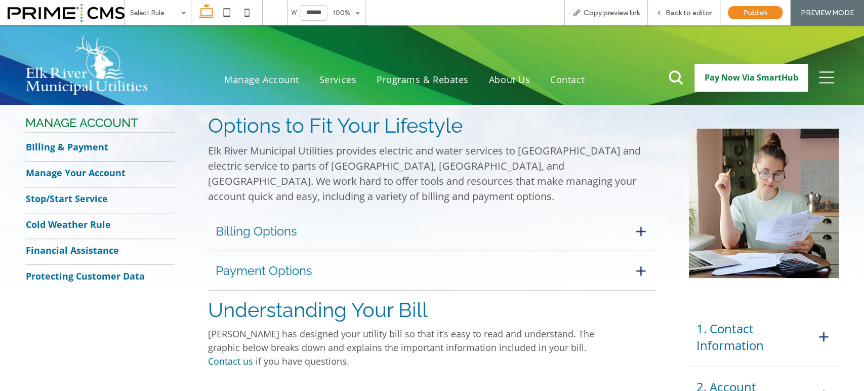
scroll to position [265, 0]
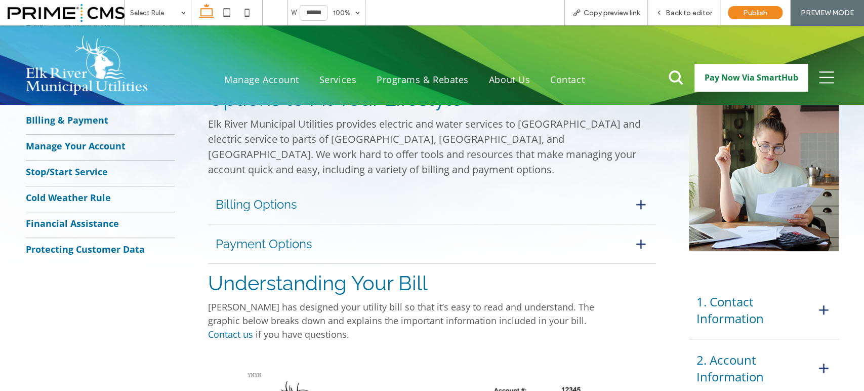
click at [519, 202] on h3 "Billing Options" at bounding box center [417, 204] width 402 height 15
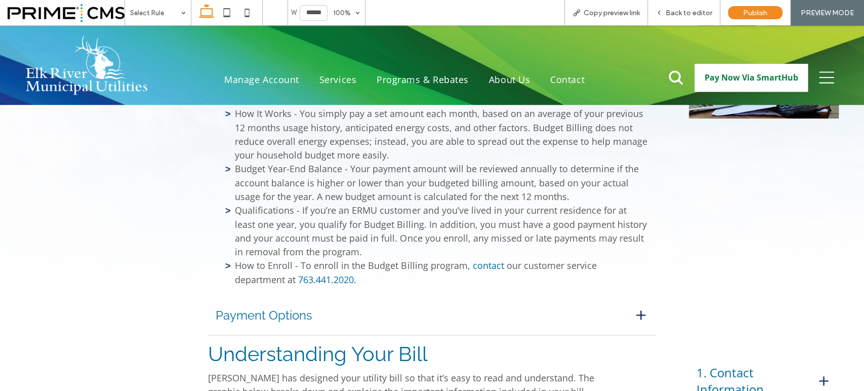
scroll to position [603, 0]
click at [487, 313] on h3 "Payment Options" at bounding box center [417, 314] width 402 height 15
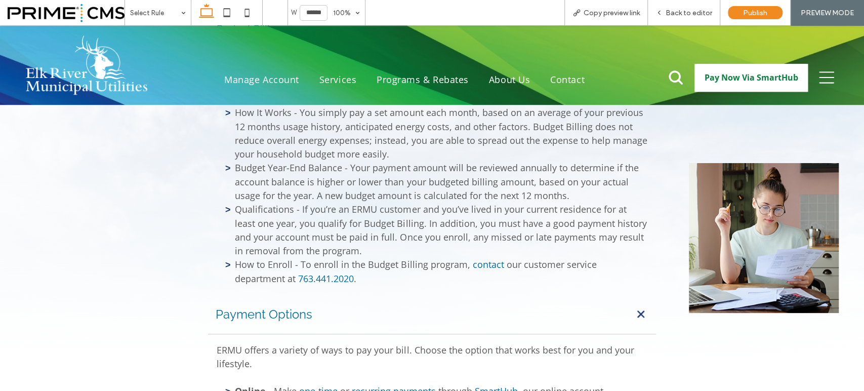
click at [488, 309] on h3 "Payment Options" at bounding box center [417, 314] width 402 height 15
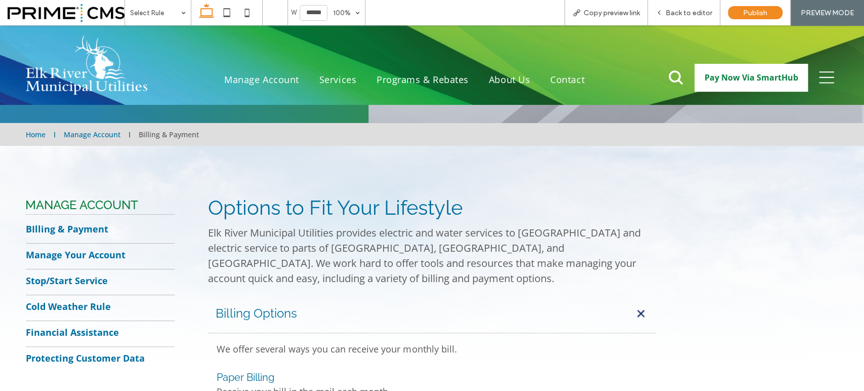
scroll to position [153, 0]
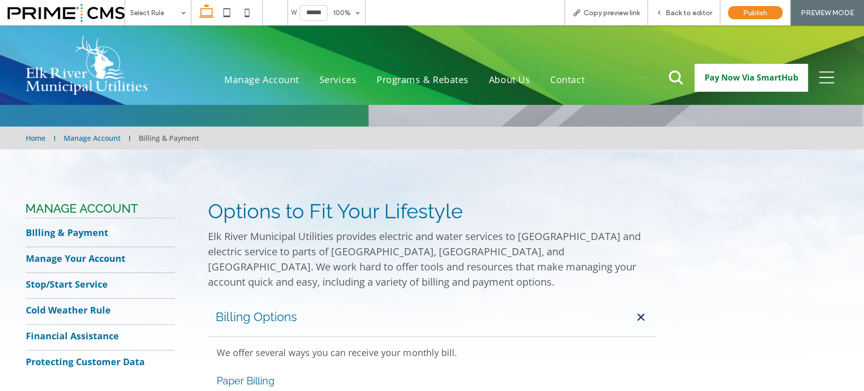
click at [457, 309] on h3 "Billing Options" at bounding box center [417, 316] width 402 height 15
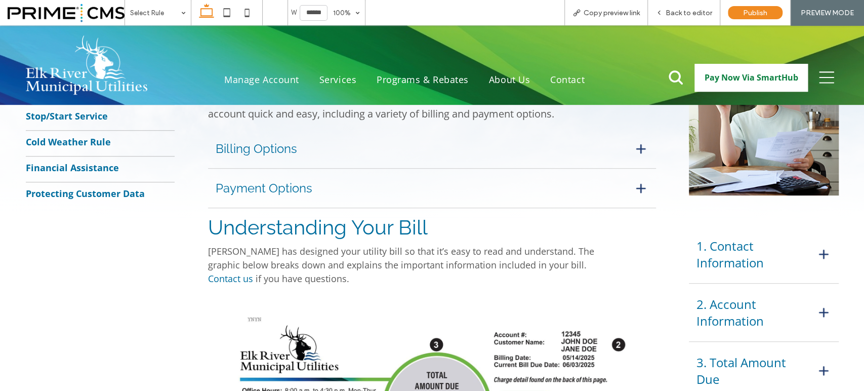
scroll to position [321, 0]
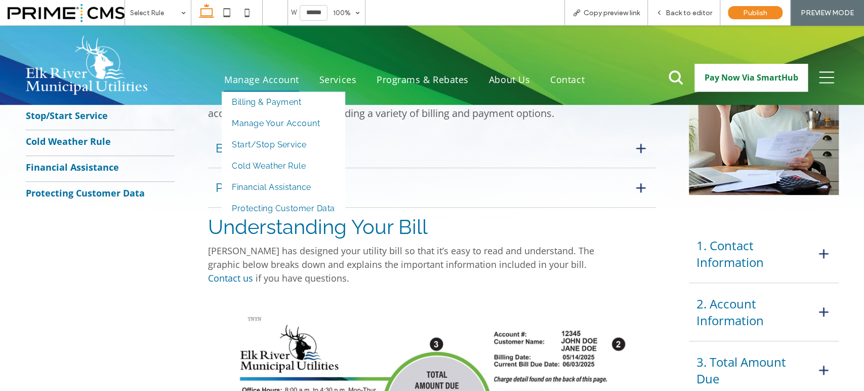
click at [283, 73] on span "Manage Account" at bounding box center [261, 80] width 75 height 24
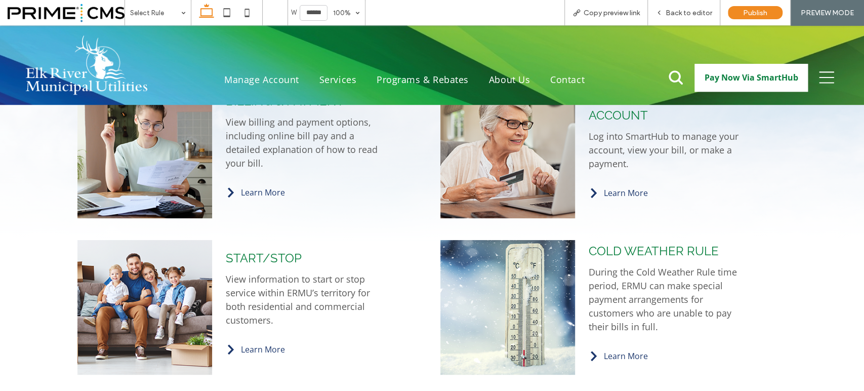
scroll to position [453, 0]
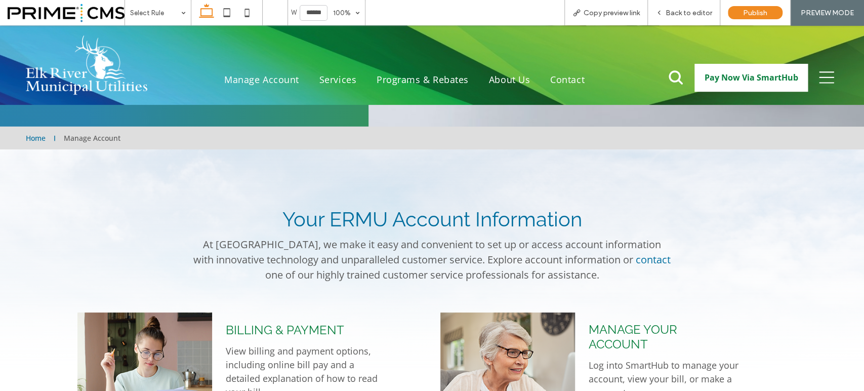
scroll to position [168, 0]
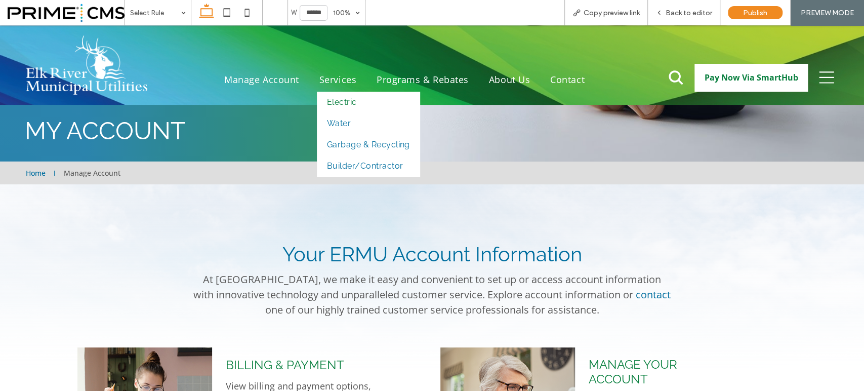
click at [333, 96] on span "Electric" at bounding box center [342, 102] width 30 height 16
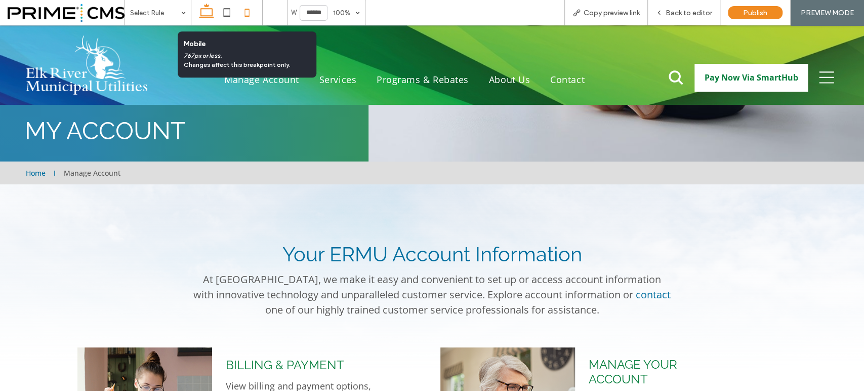
click at [244, 9] on use at bounding box center [246, 13] width 5 height 8
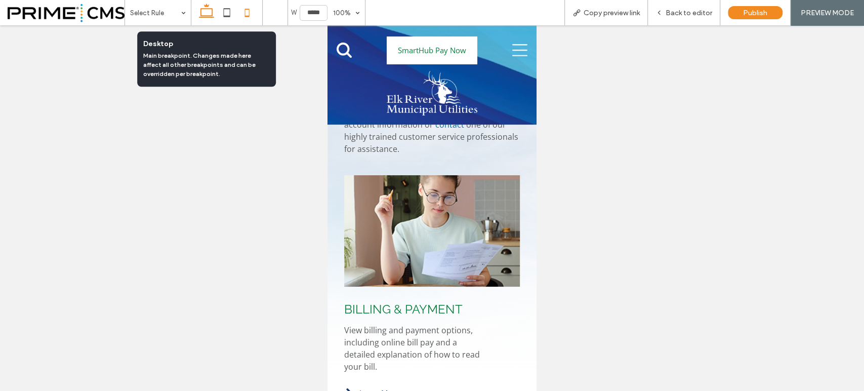
click at [207, 8] on icon at bounding box center [206, 13] width 20 height 20
type input "******"
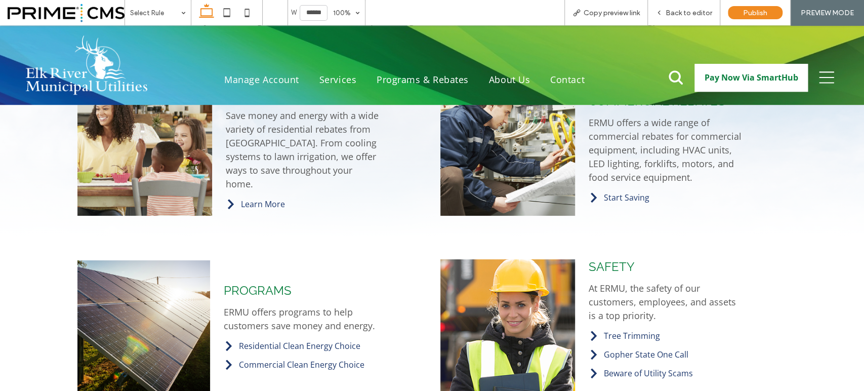
scroll to position [449, 0]
